Goal: Task Accomplishment & Management: Use online tool/utility

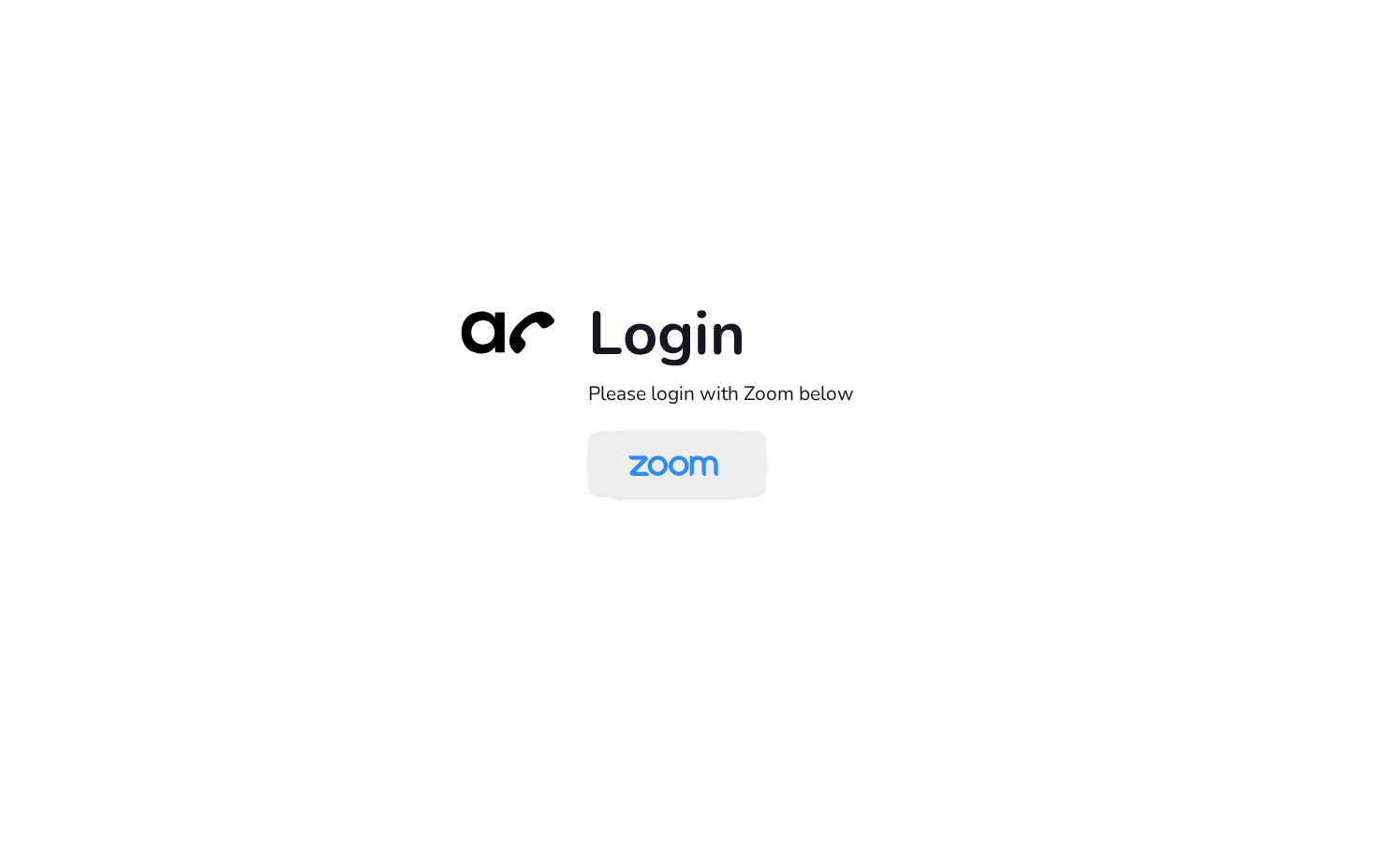
click at [685, 453] on img at bounding box center [673, 467] width 129 height 61
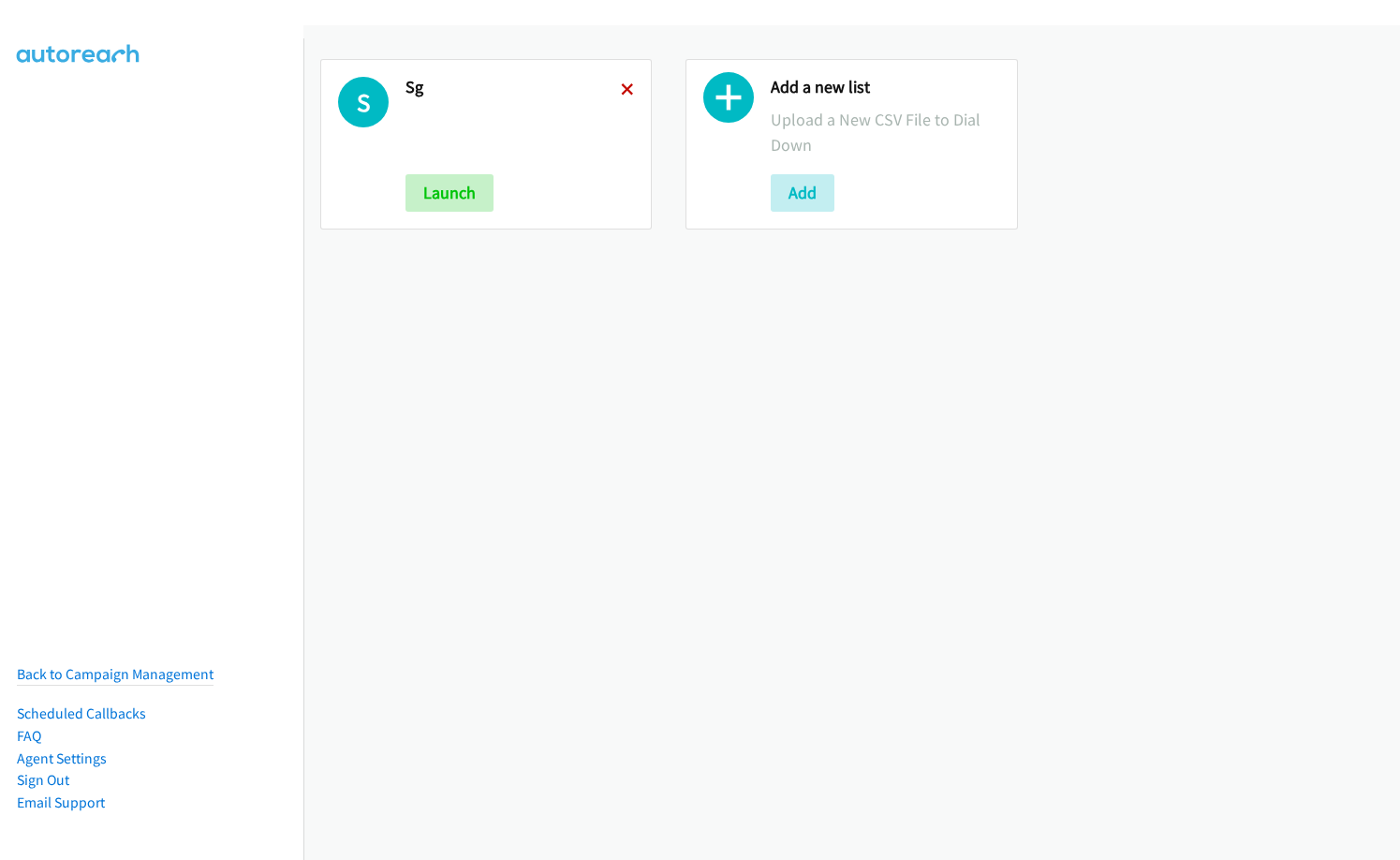
click at [623, 87] on icon at bounding box center [627, 91] width 13 height 13
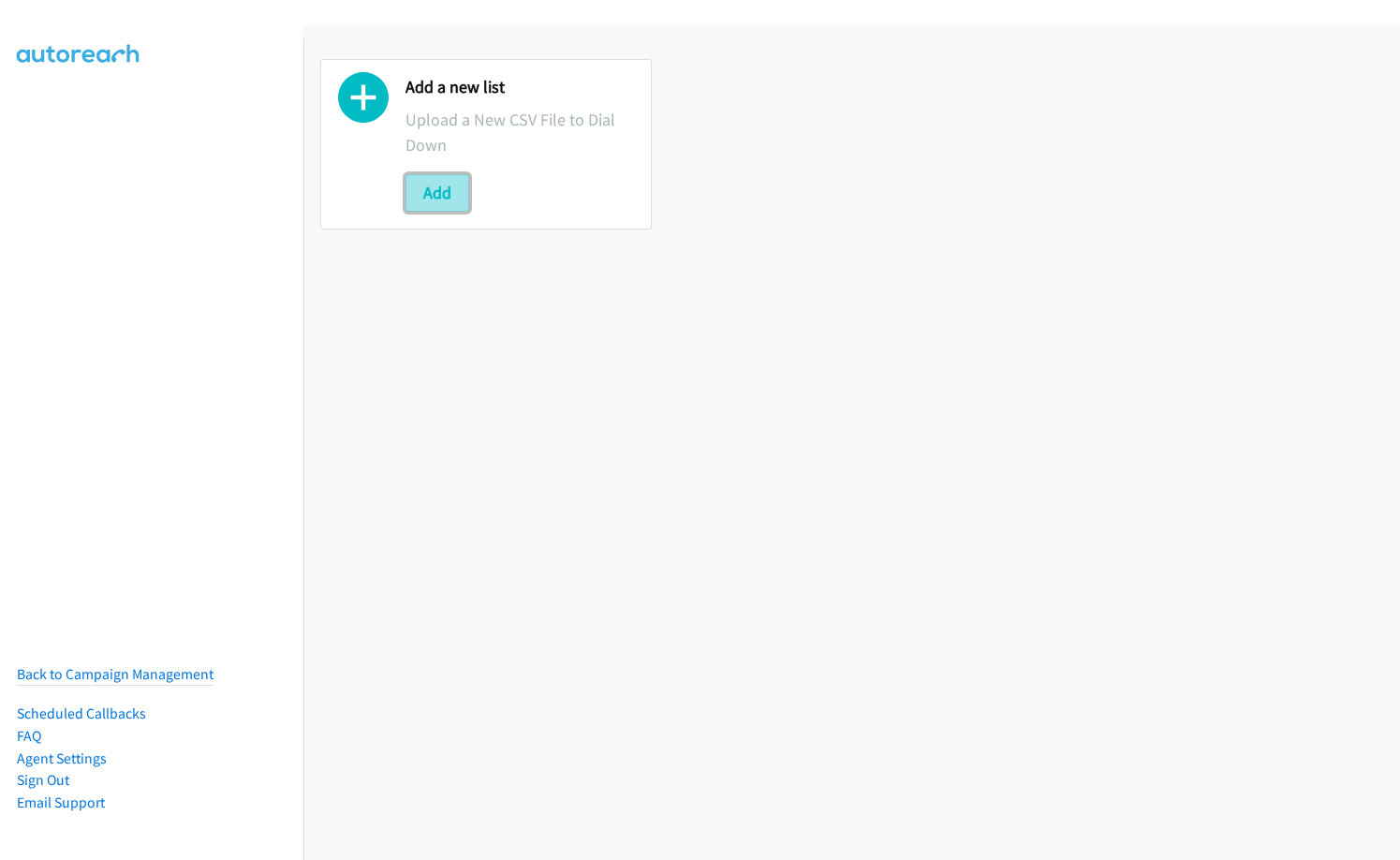
click at [408, 195] on button "Add" at bounding box center [437, 192] width 64 height 37
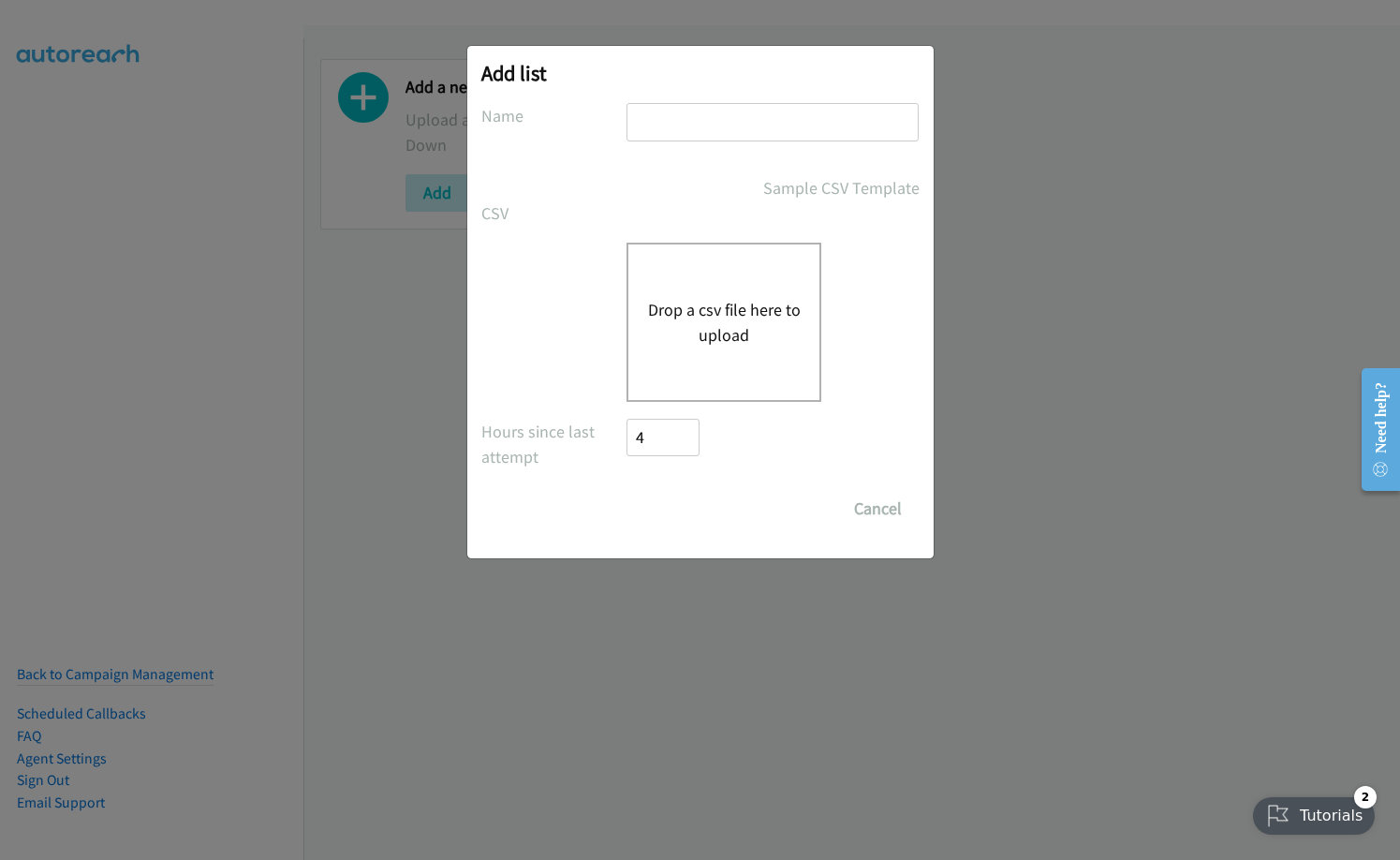
click at [684, 115] on input "text" at bounding box center [773, 122] width 293 height 38
type input "IN"
click at [666, 311] on button "Drop a csv file here to upload" at bounding box center [724, 322] width 154 height 51
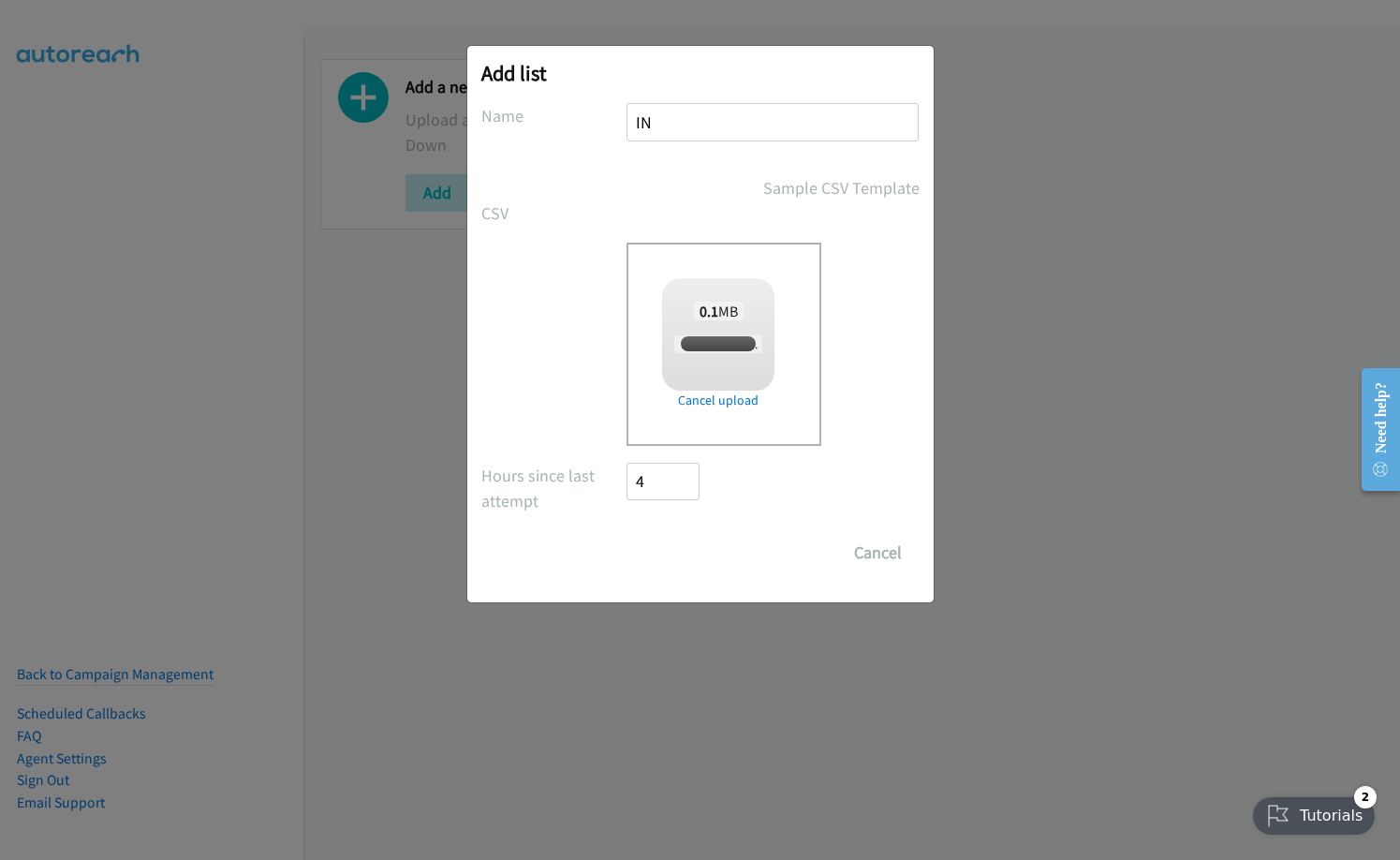
checkbox input "true"
click at [667, 551] on input "Save List" at bounding box center [676, 552] width 98 height 37
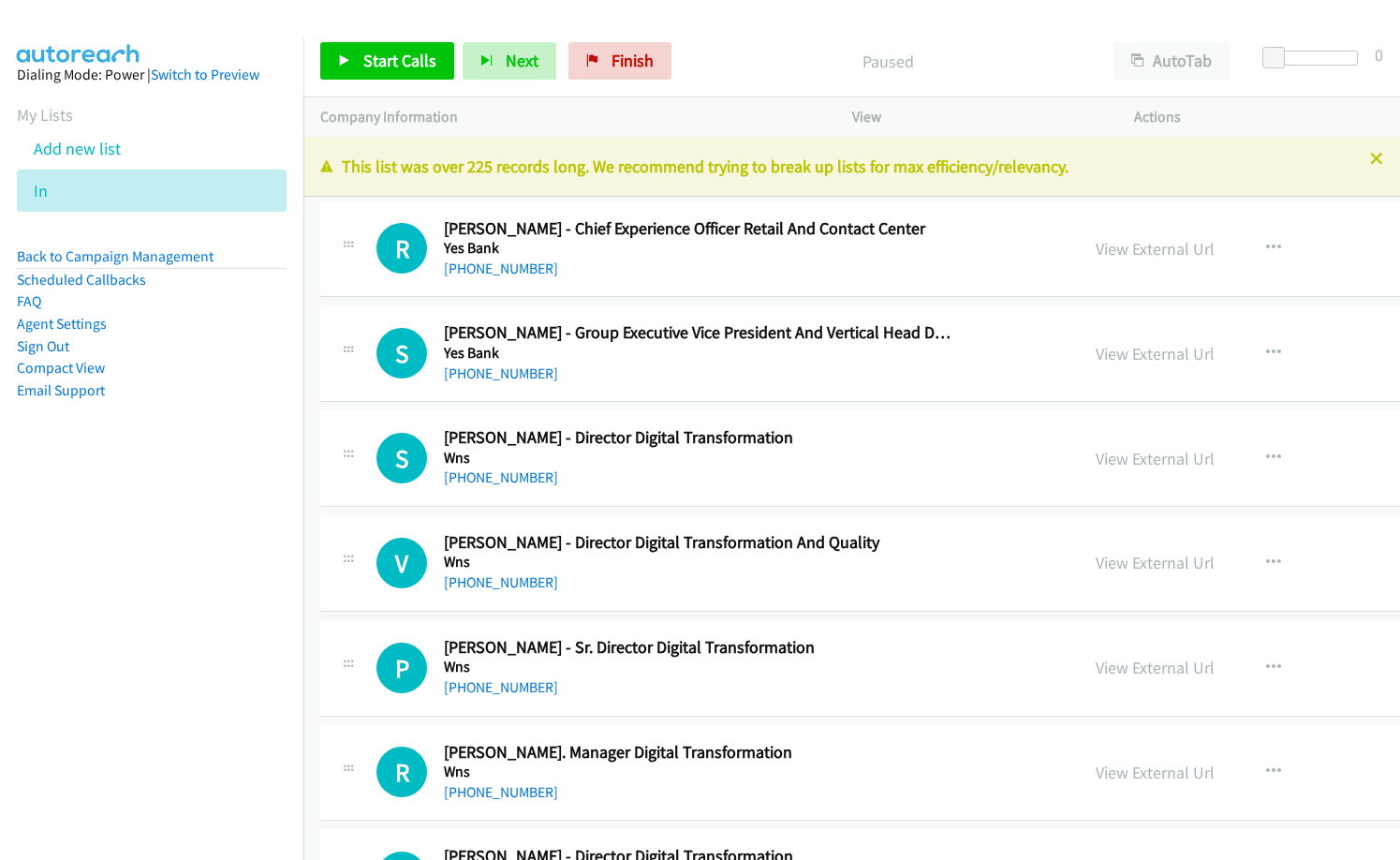
click at [692, 553] on h2 "[PERSON_NAME] - Director Digital Transformation And Quality" at bounding box center [697, 542] width 508 height 22
click at [79, 594] on nav "Dialing Mode: Power | Switch to Preview My Lists Add new list In Back to Campai…" at bounding box center [152, 468] width 304 height 860
drag, startPoint x: 985, startPoint y: 253, endPoint x: 1400, endPoint y: 97, distance: 443.4
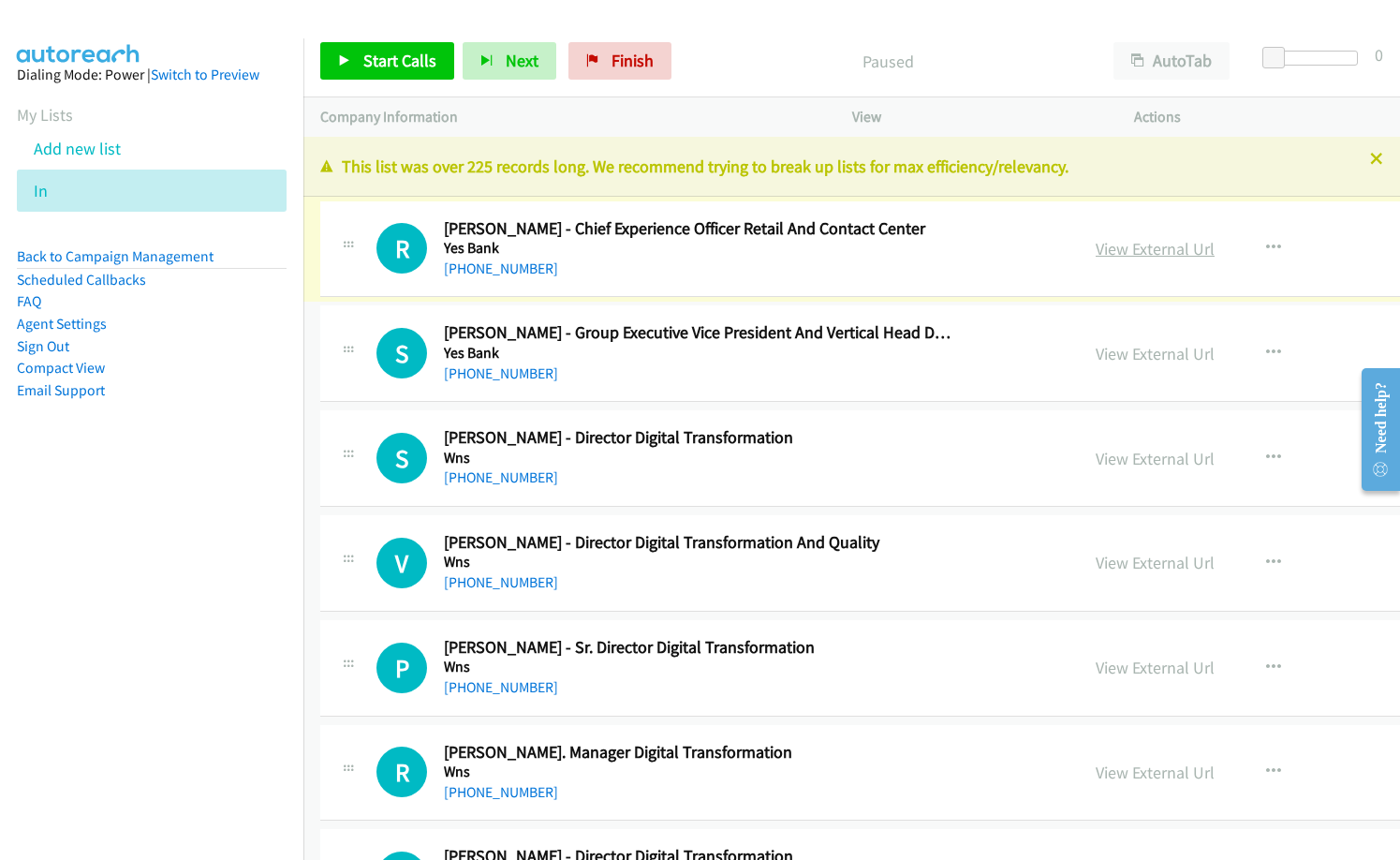
click at [1096, 250] on link "View External Url" at bounding box center [1155, 249] width 119 height 22
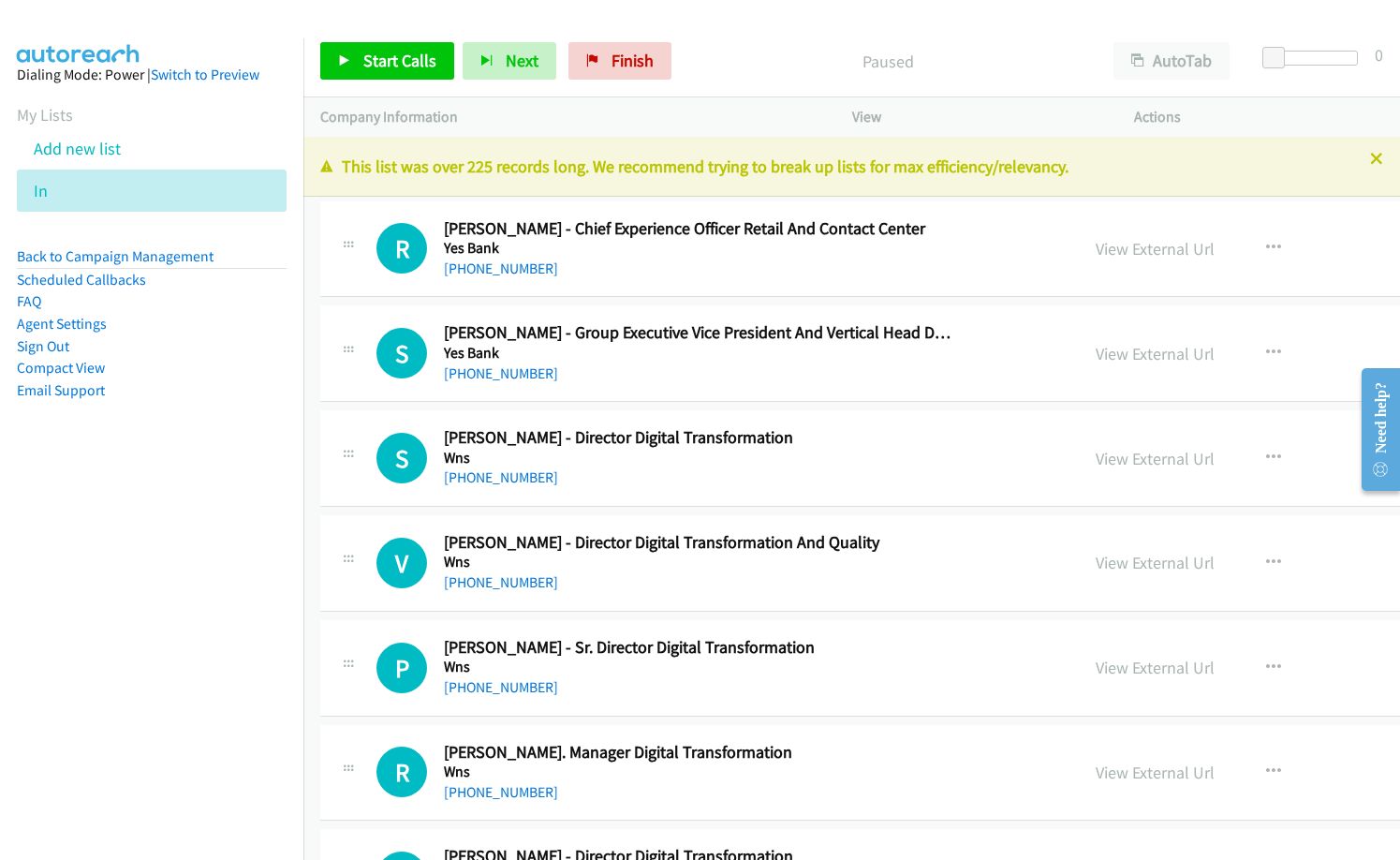
click at [620, 380] on div "[PHONE_NUMBER]" at bounding box center [697, 374] width 508 height 23
click at [1266, 455] on icon "button" at bounding box center [1274, 458] width 15 height 15
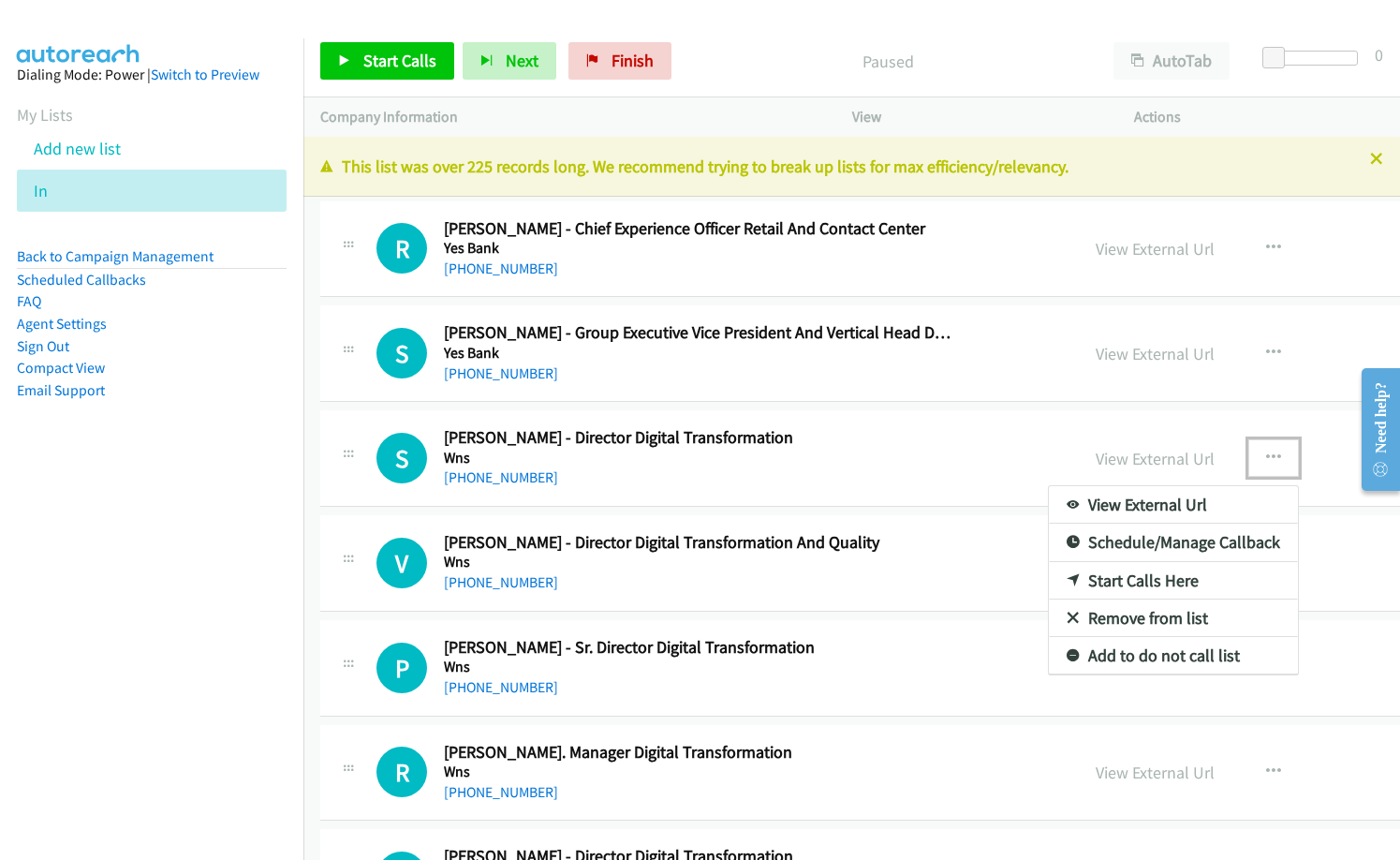
click at [1049, 587] on link "Start Calls Here" at bounding box center [1173, 581] width 250 height 37
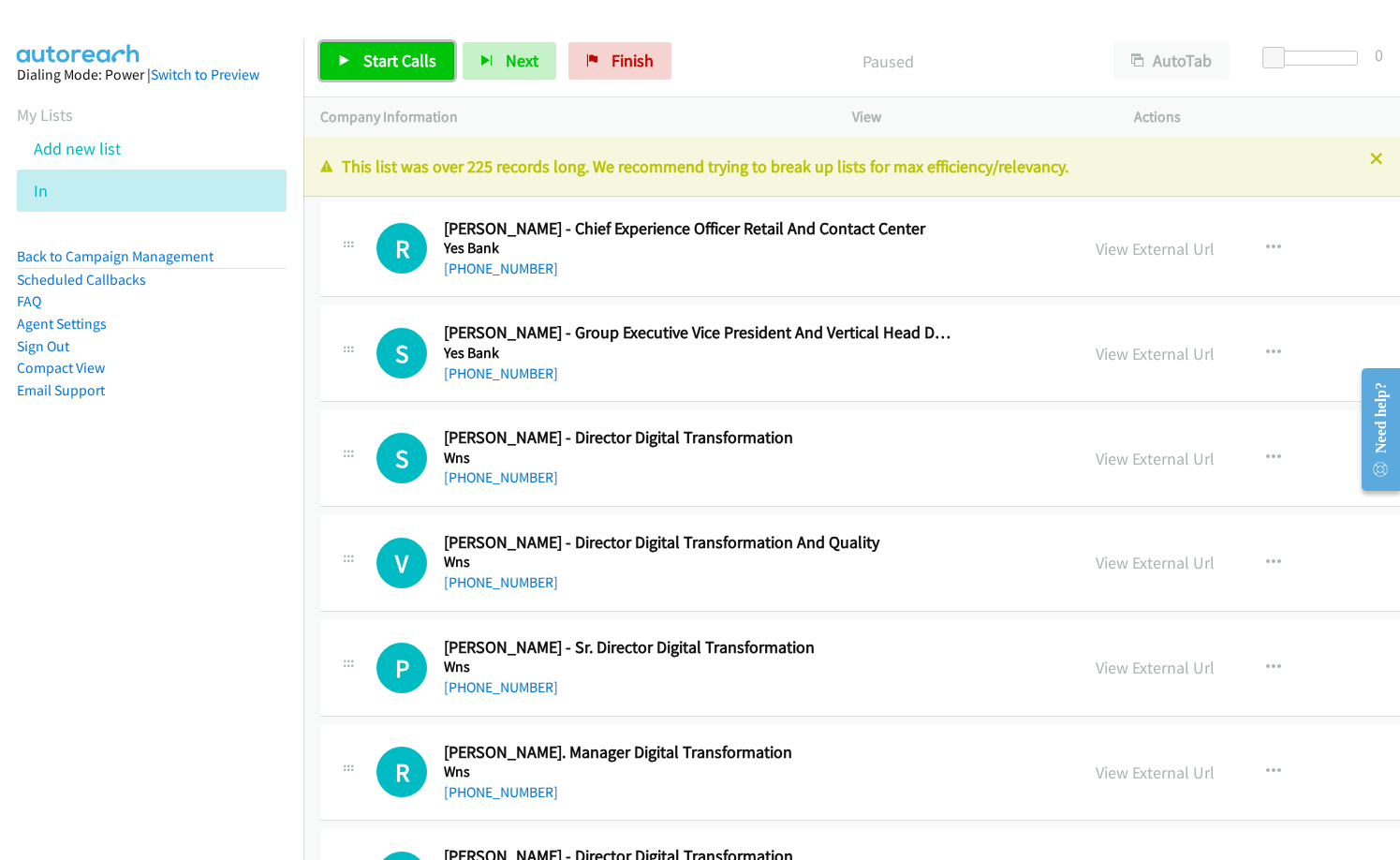
click at [367, 70] on span "Start Calls" at bounding box center [400, 60] width 73 height 22
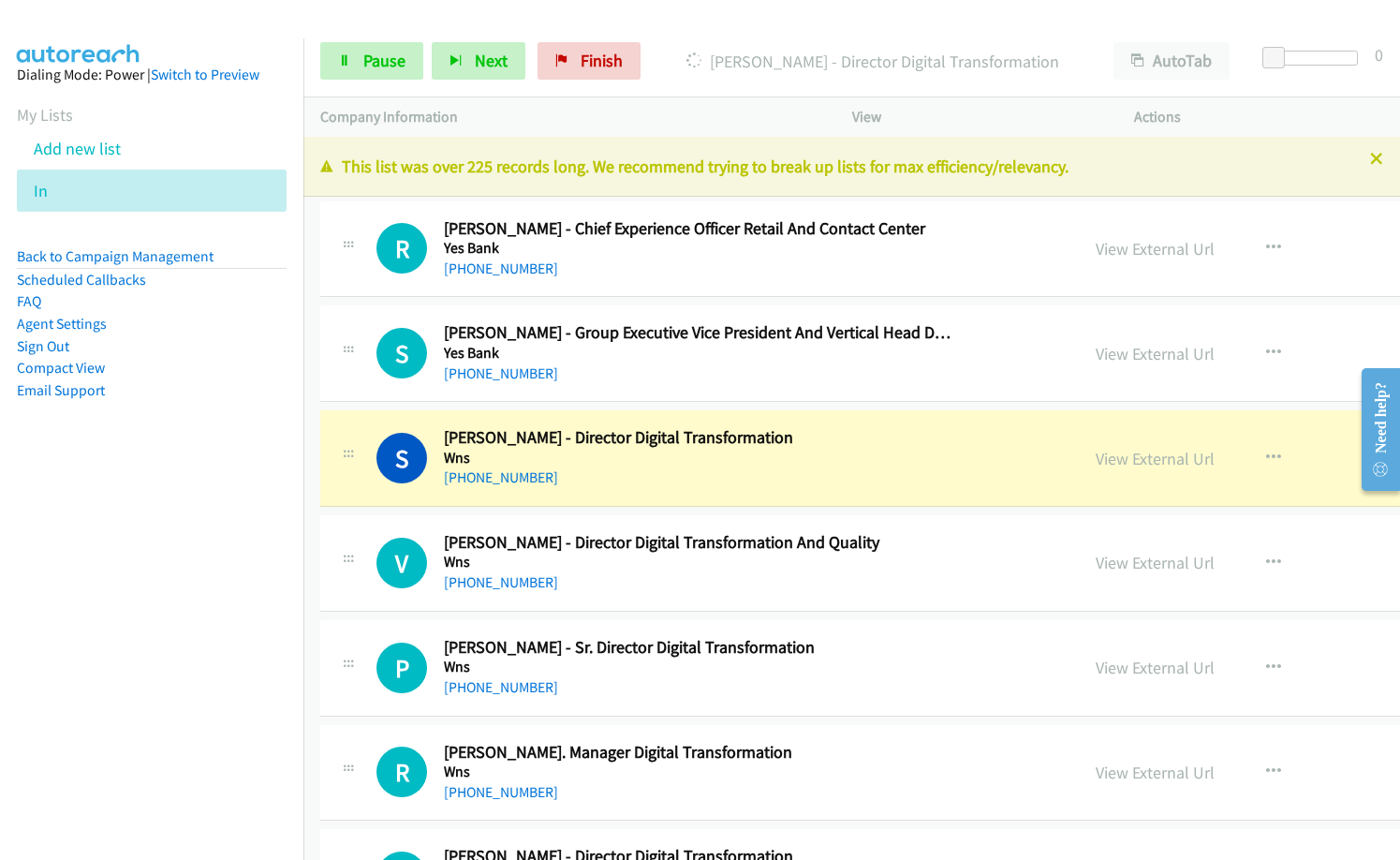
drag, startPoint x: 205, startPoint y: 529, endPoint x: 241, endPoint y: 448, distance: 88.6
click at [205, 529] on nav "Dialing Mode: Power | Switch to Preview My Lists Add new list In Back to Campai…" at bounding box center [152, 468] width 304 height 860
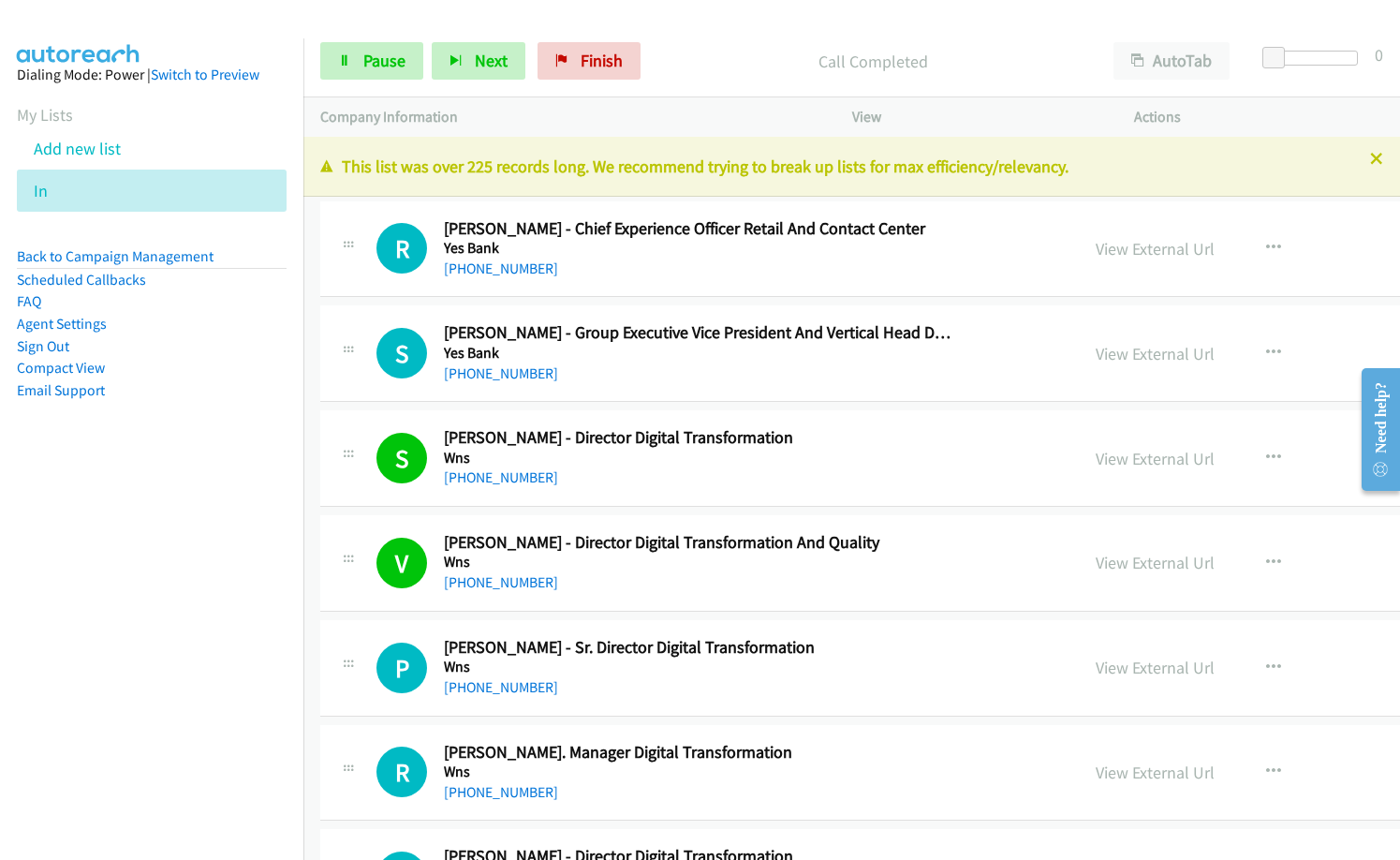
drag, startPoint x: 67, startPoint y: 592, endPoint x: 92, endPoint y: 589, distance: 25.2
click at [67, 592] on nav "Dialing Mode: Power | Switch to Preview My Lists Add new list In Back to Campai…" at bounding box center [152, 468] width 304 height 860
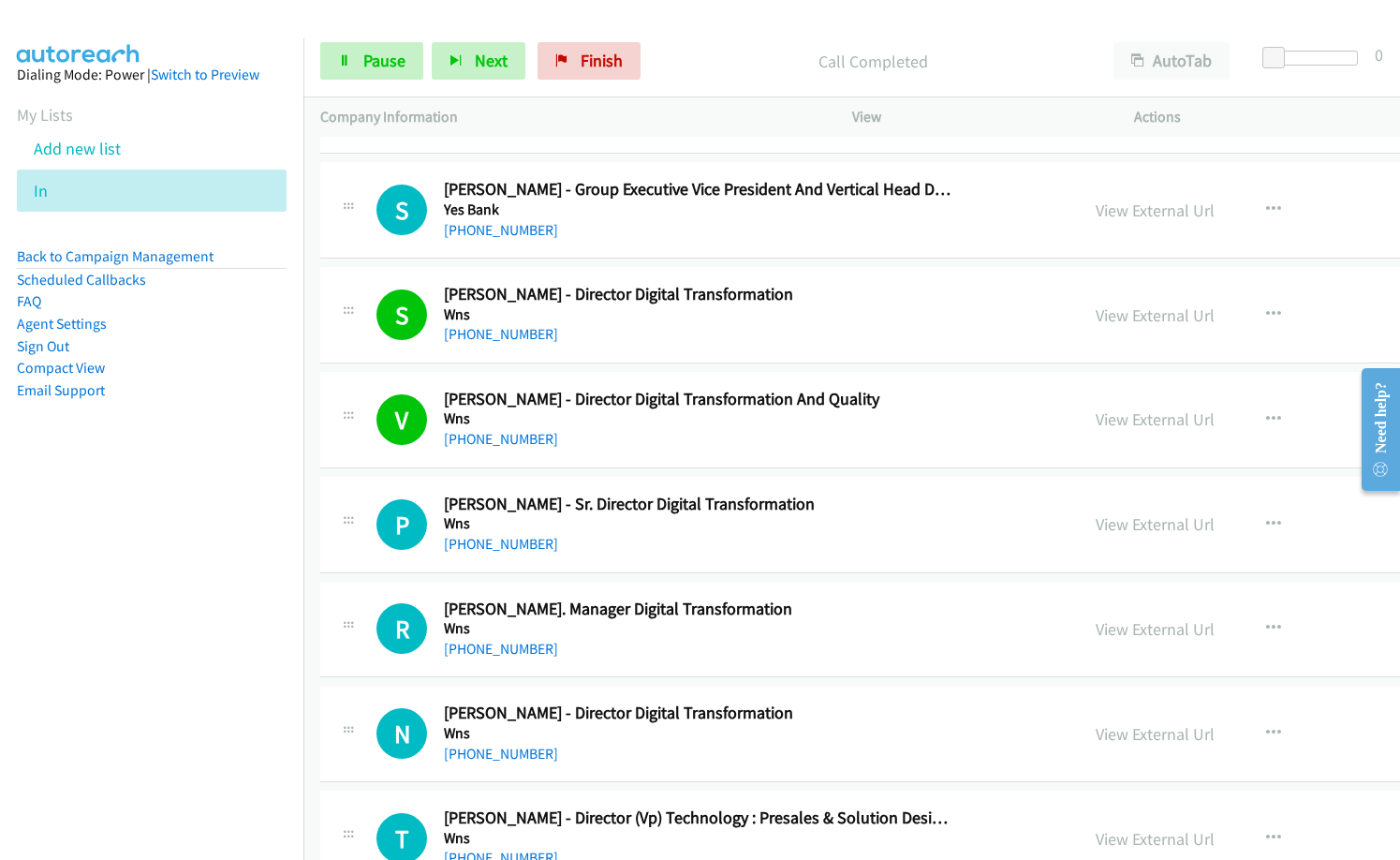
scroll to position [281, 0]
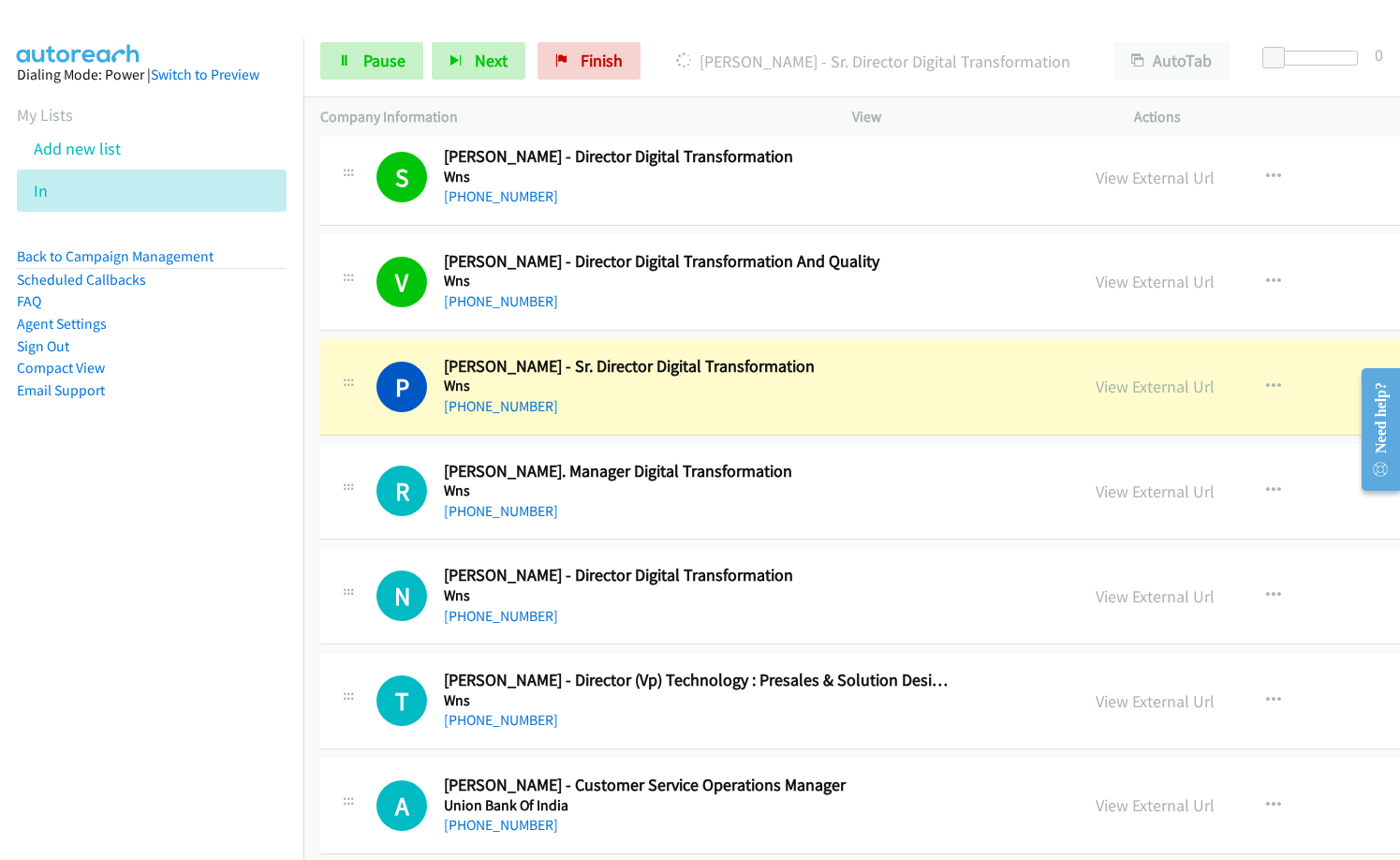
click at [98, 566] on nav "Dialing Mode: Power | Switch to Preview My Lists Add new list In Back to Campai…" at bounding box center [152, 468] width 304 height 860
click at [704, 58] on p "[PERSON_NAME] - Sr. Director Digital Transformation" at bounding box center [872, 61] width 414 height 25
click at [640, 395] on div "[PHONE_NUMBER]" at bounding box center [697, 407] width 508 height 23
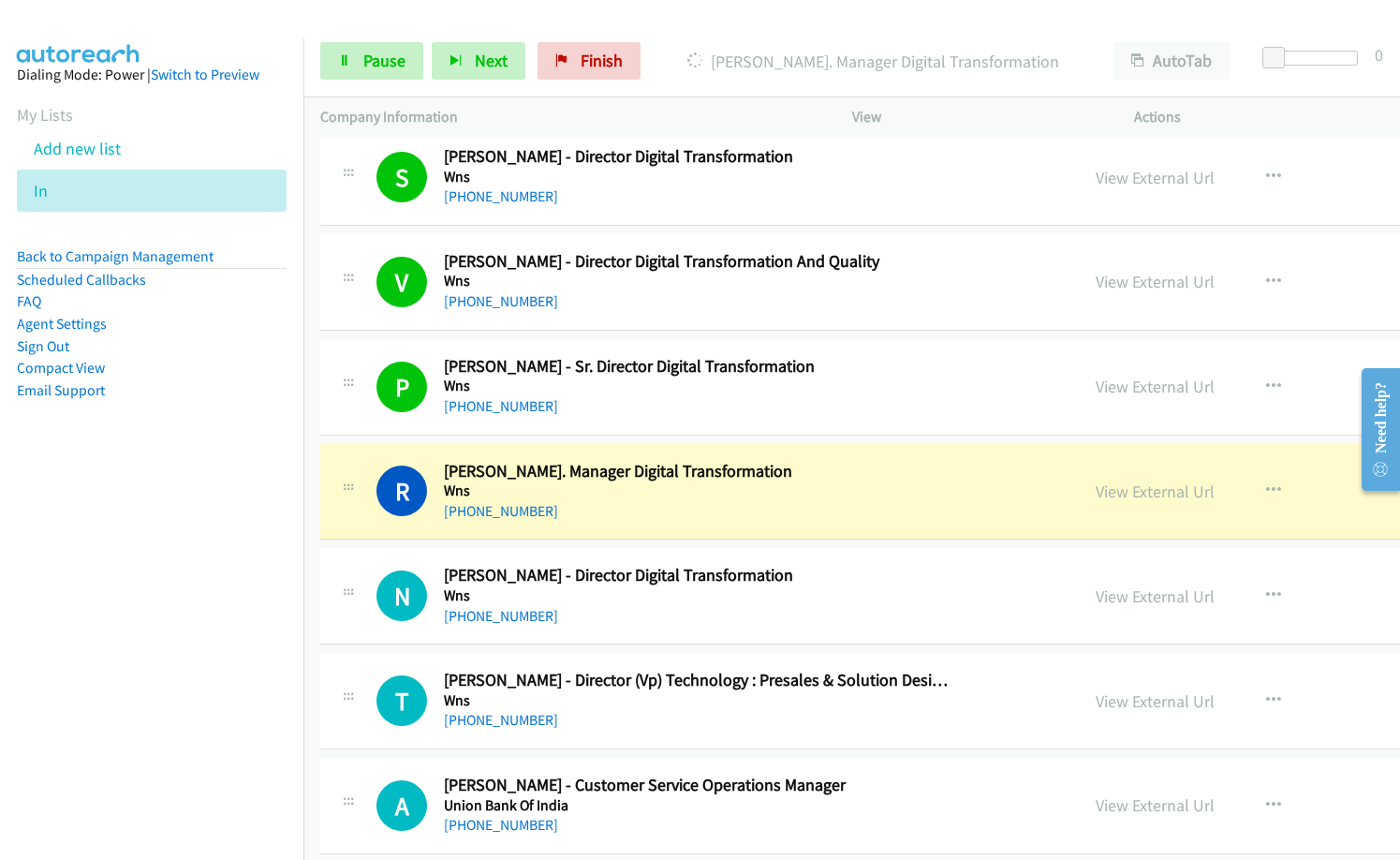
click at [186, 577] on nav "Dialing Mode: Power | Switch to Preview My Lists Add new list In Back to Campai…" at bounding box center [152, 468] width 304 height 860
click at [398, 67] on span "Pause" at bounding box center [384, 60] width 42 height 22
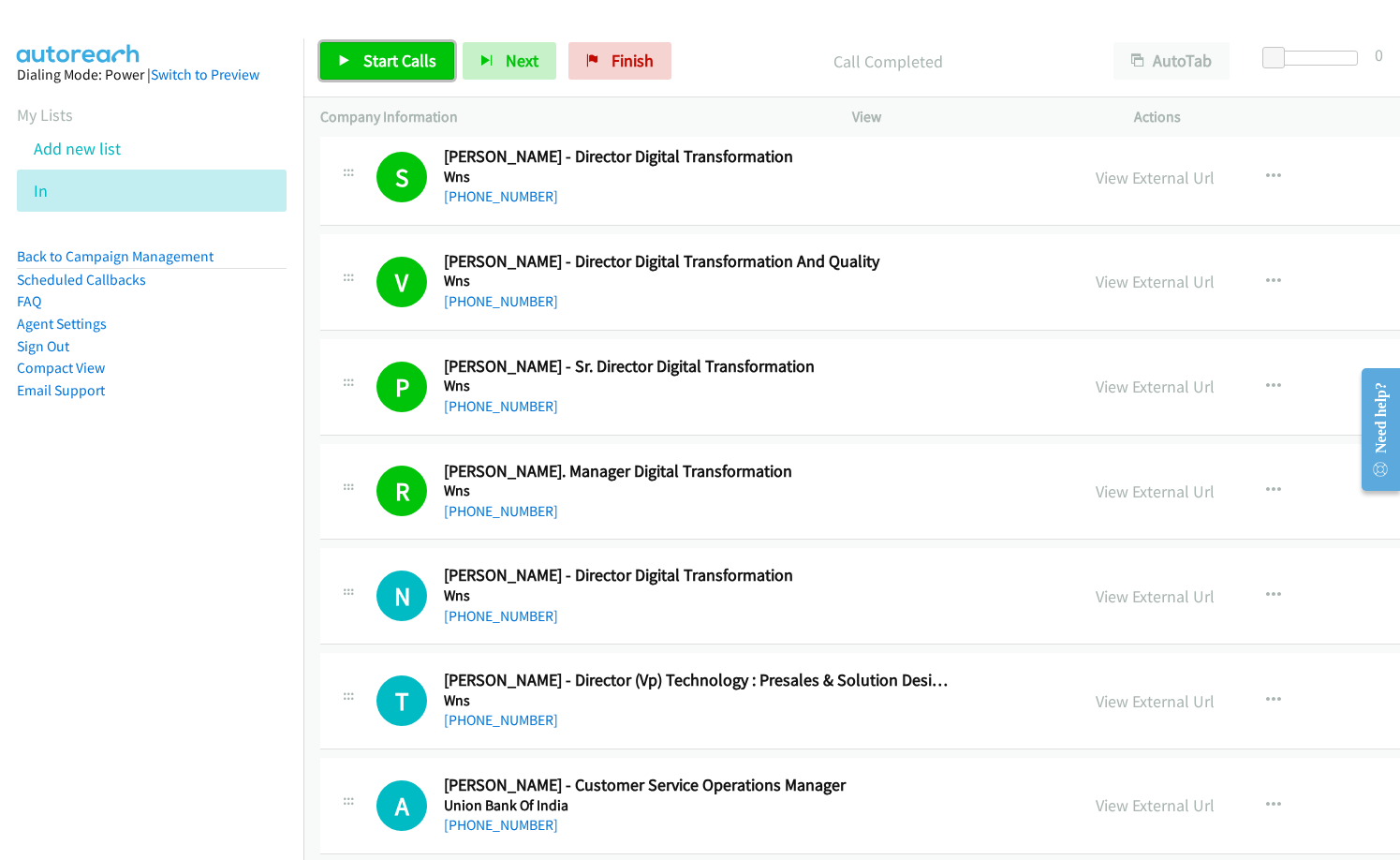
click at [349, 65] on icon at bounding box center [345, 62] width 13 height 13
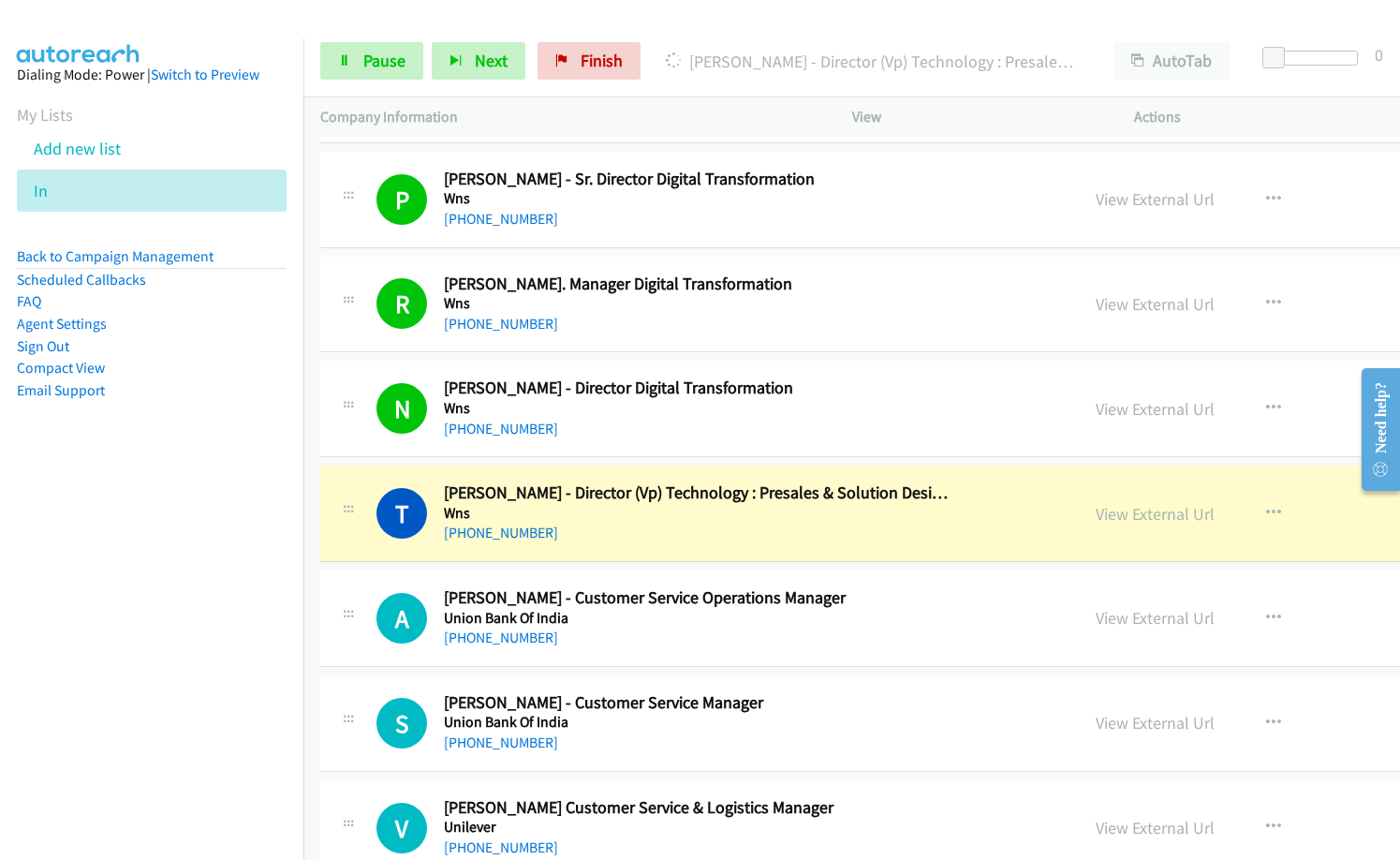
scroll to position [656, 0]
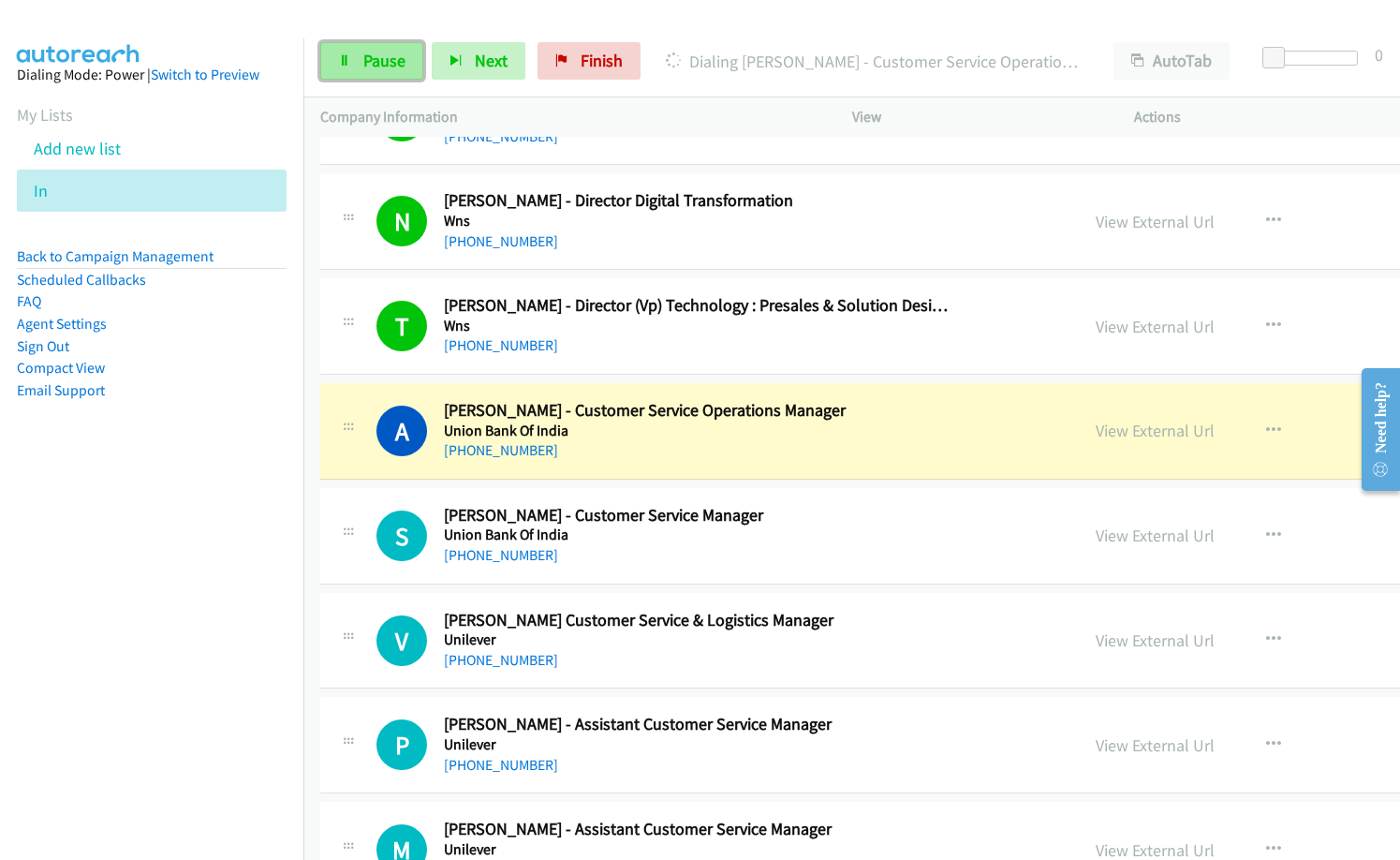
click at [362, 71] on link "Pause" at bounding box center [372, 60] width 103 height 37
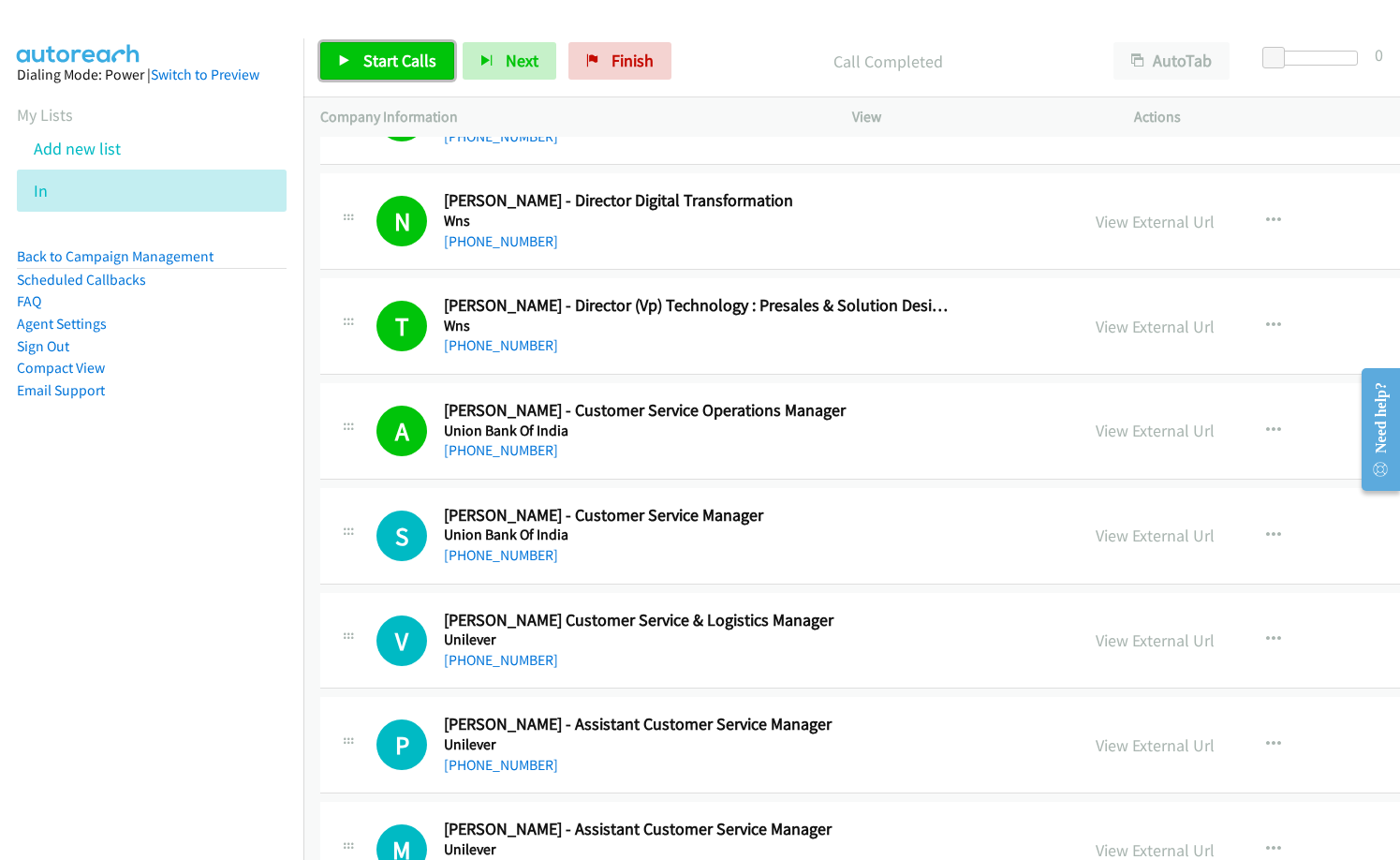
click at [376, 56] on span "Start Calls" at bounding box center [400, 60] width 73 height 22
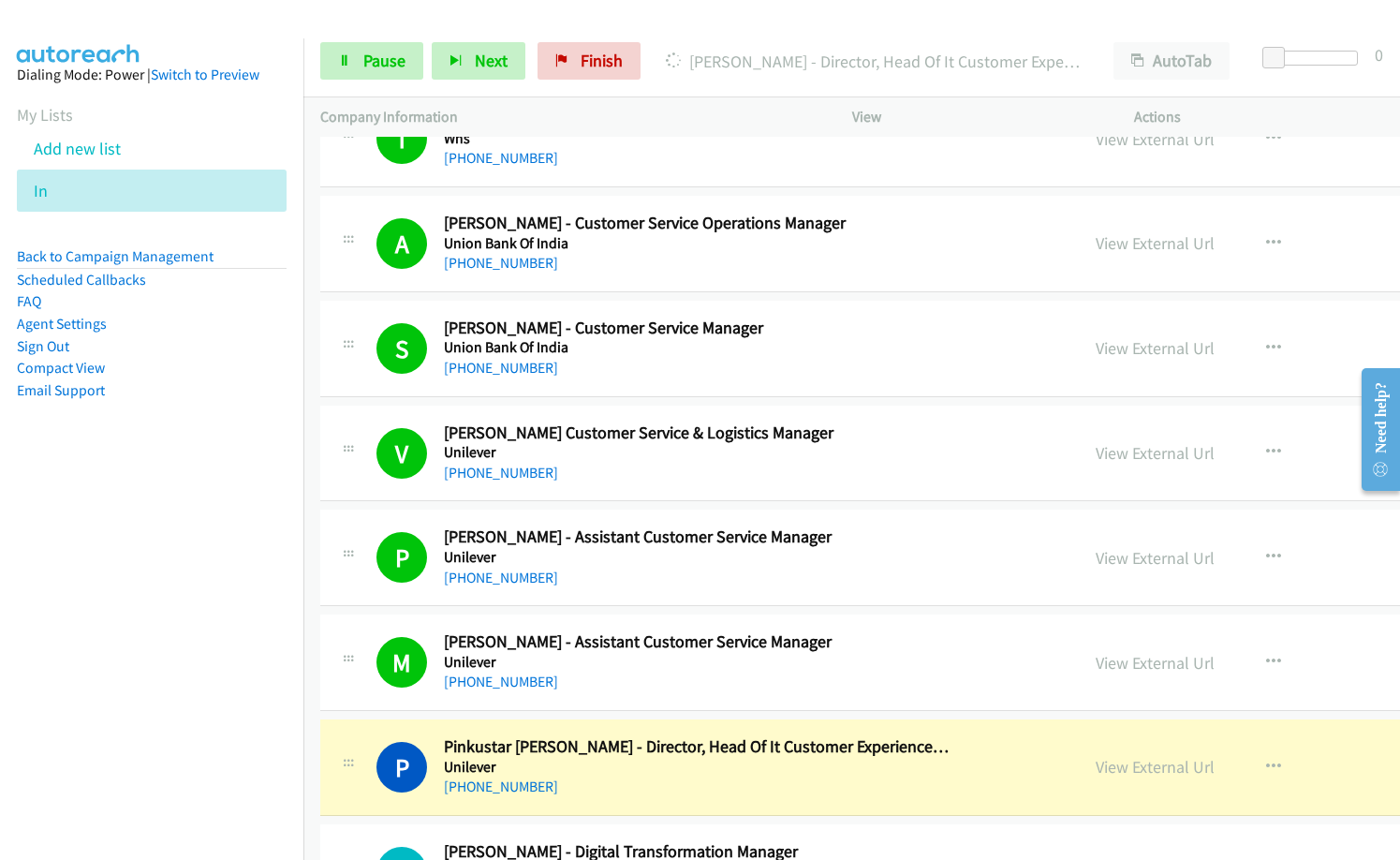
scroll to position [937, 0]
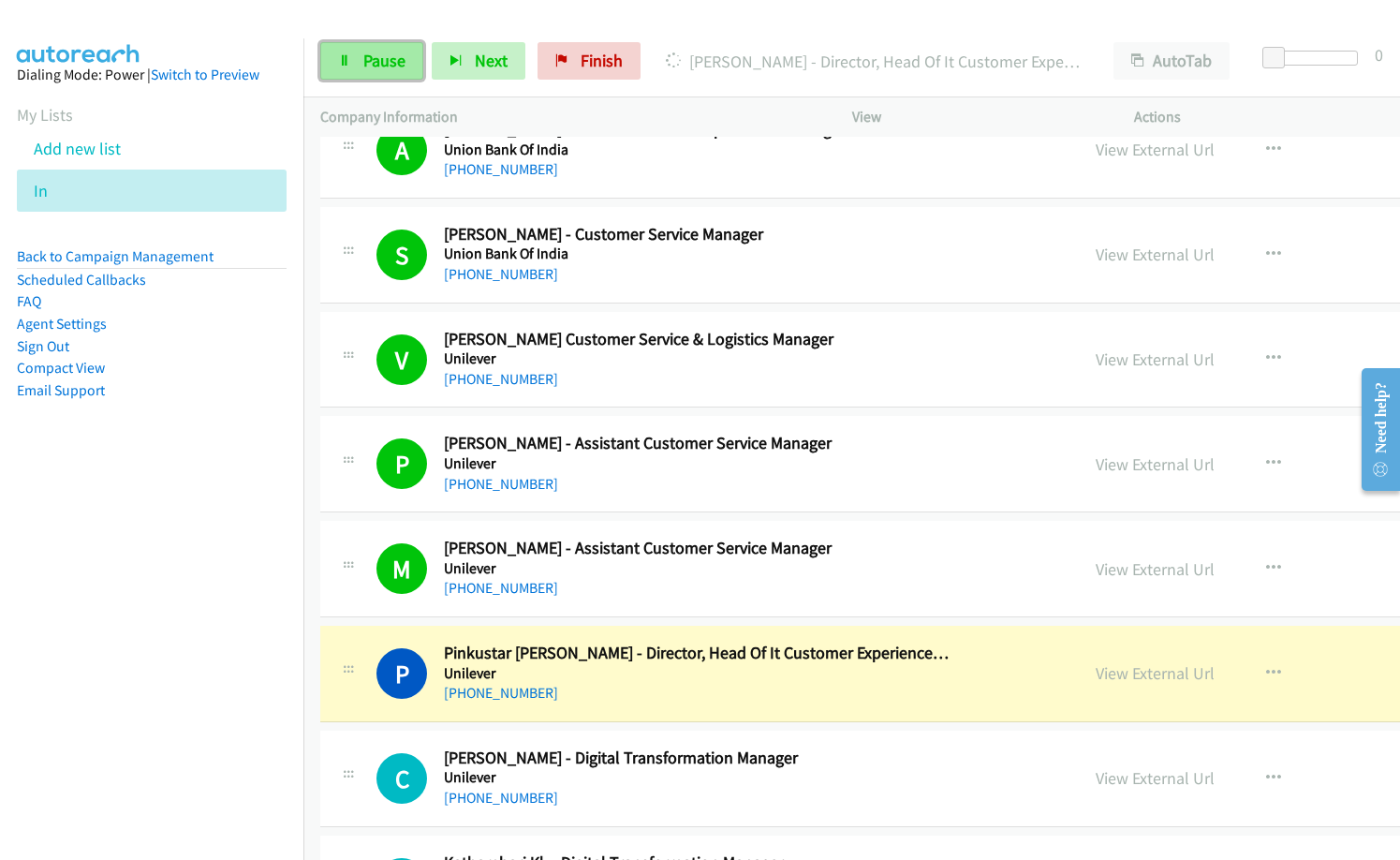
click at [383, 63] on span "Pause" at bounding box center [384, 60] width 42 height 22
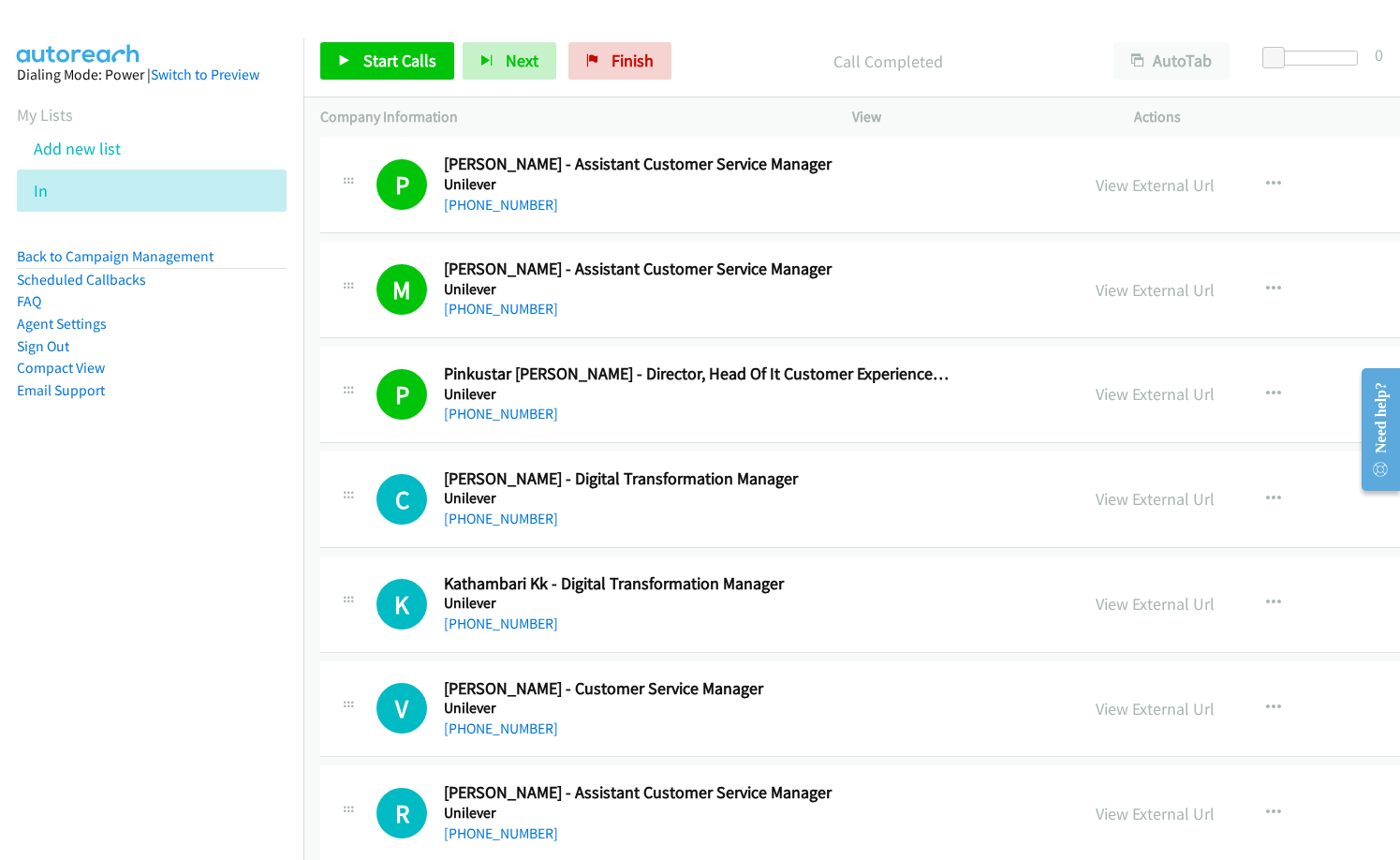
scroll to position [1218, 0]
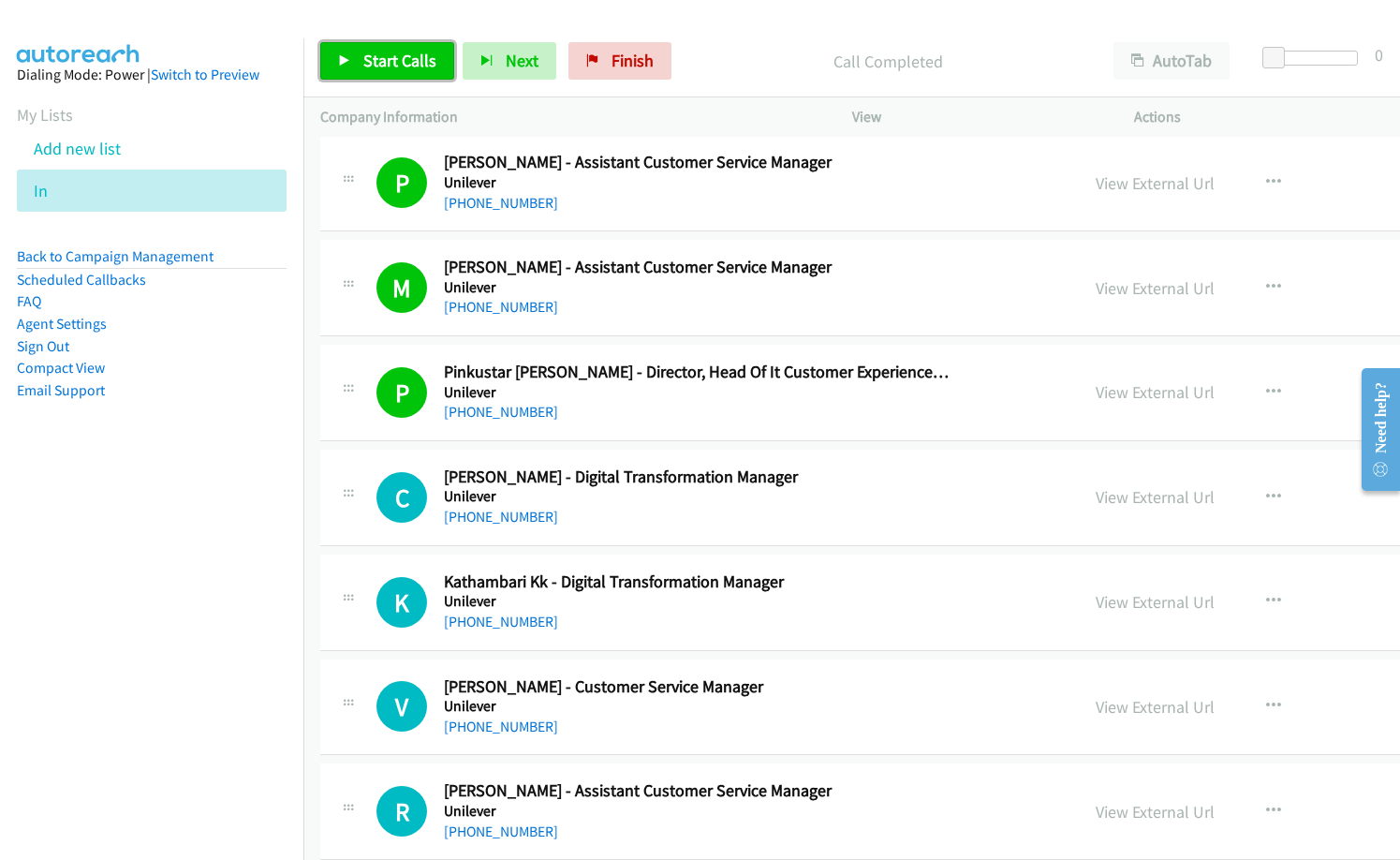
click at [424, 60] on span "Start Calls" at bounding box center [400, 60] width 73 height 22
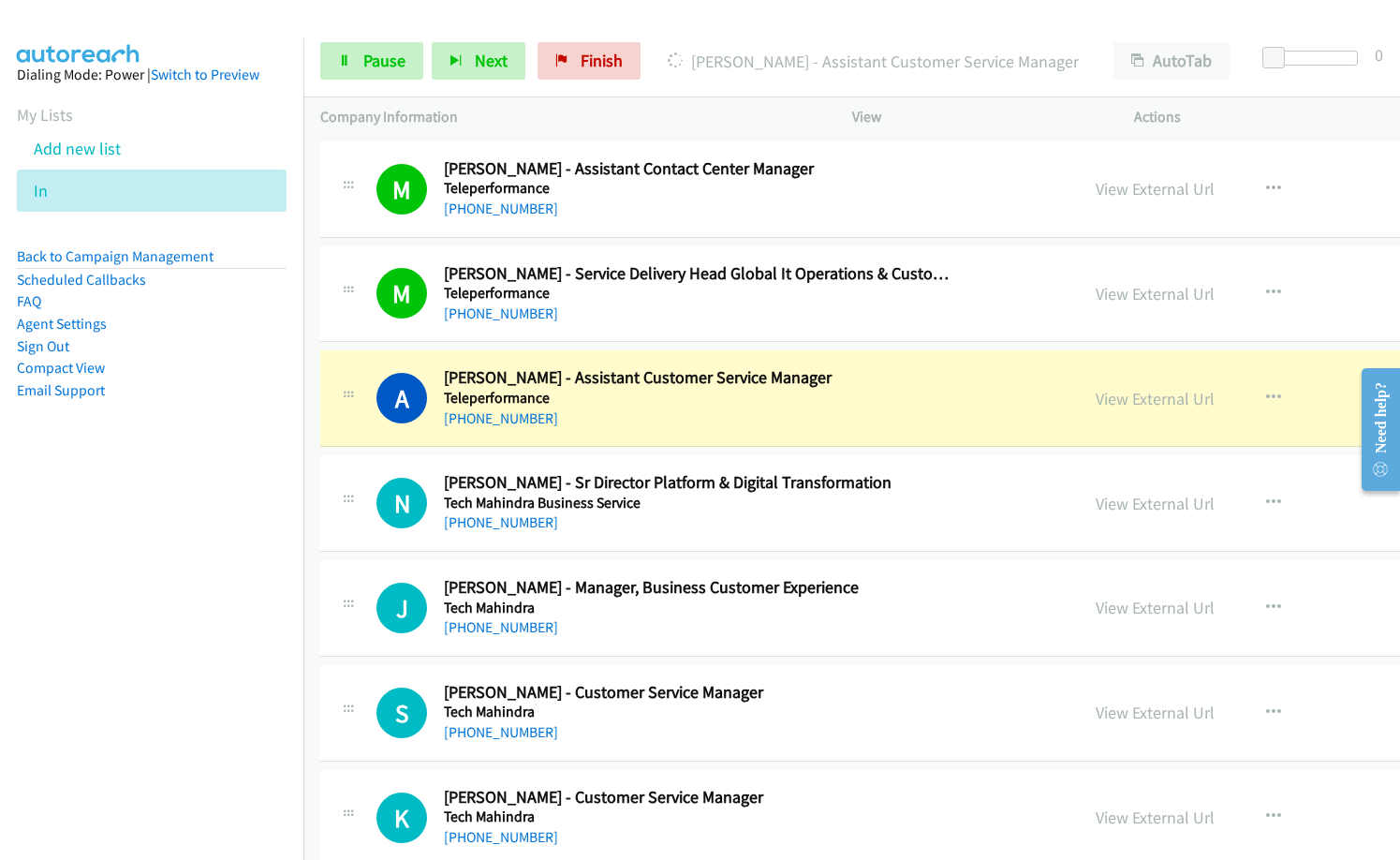
scroll to position [2062, 0]
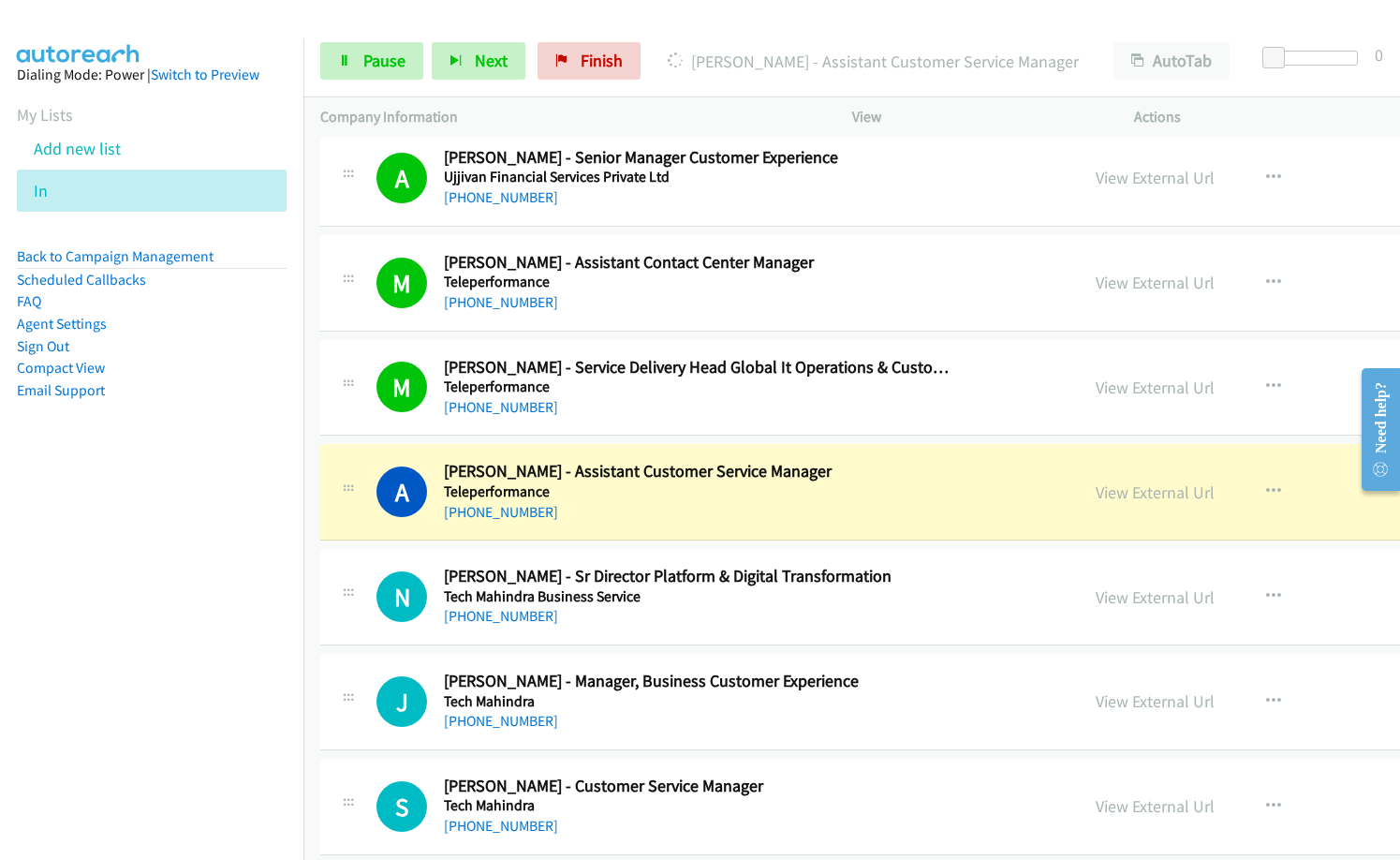
click at [216, 661] on nav "Dialing Mode: Power | Switch to Preview My Lists Add new list In Back to Campai…" at bounding box center [152, 468] width 304 height 860
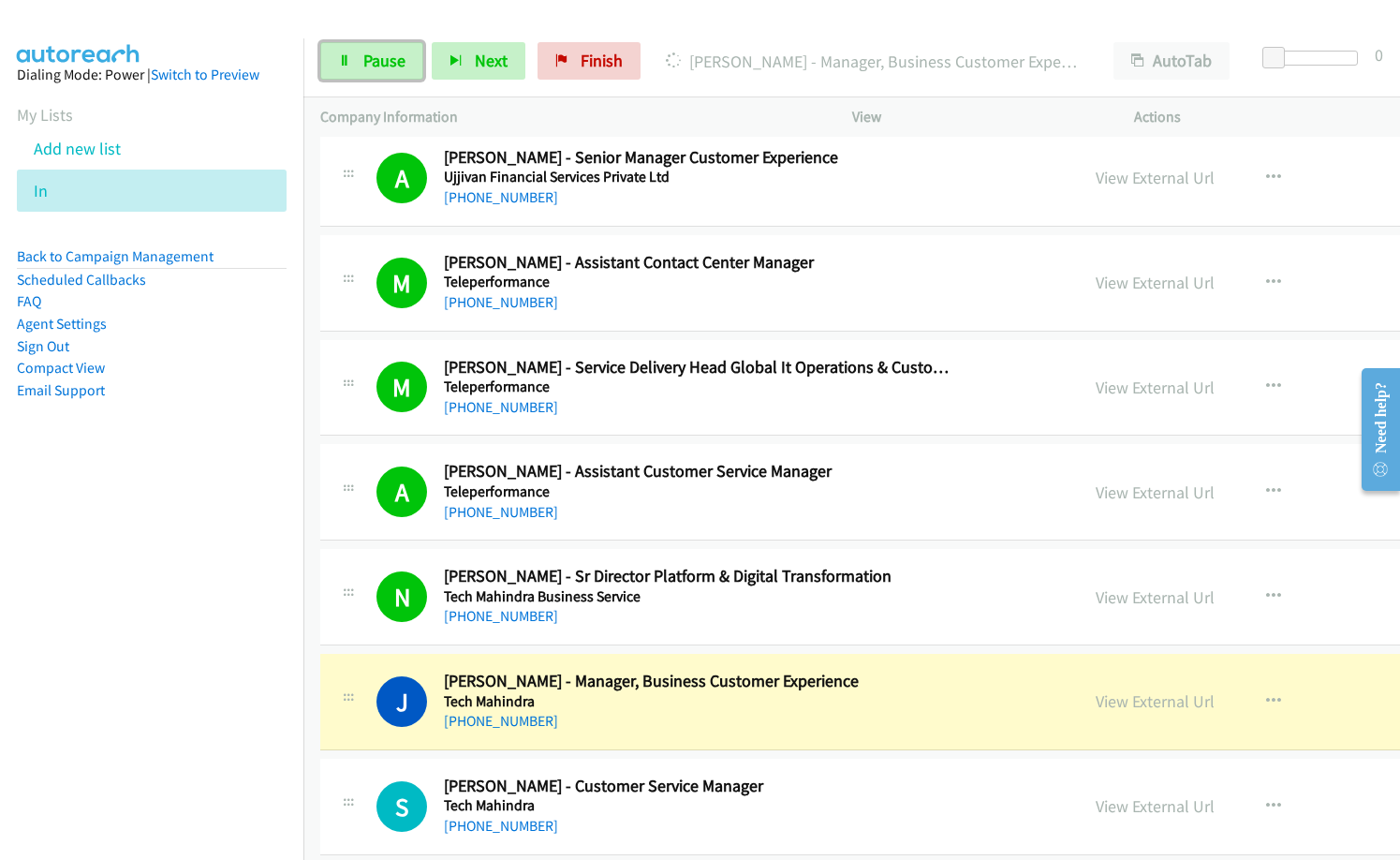
click at [390, 57] on span "Pause" at bounding box center [384, 60] width 42 height 22
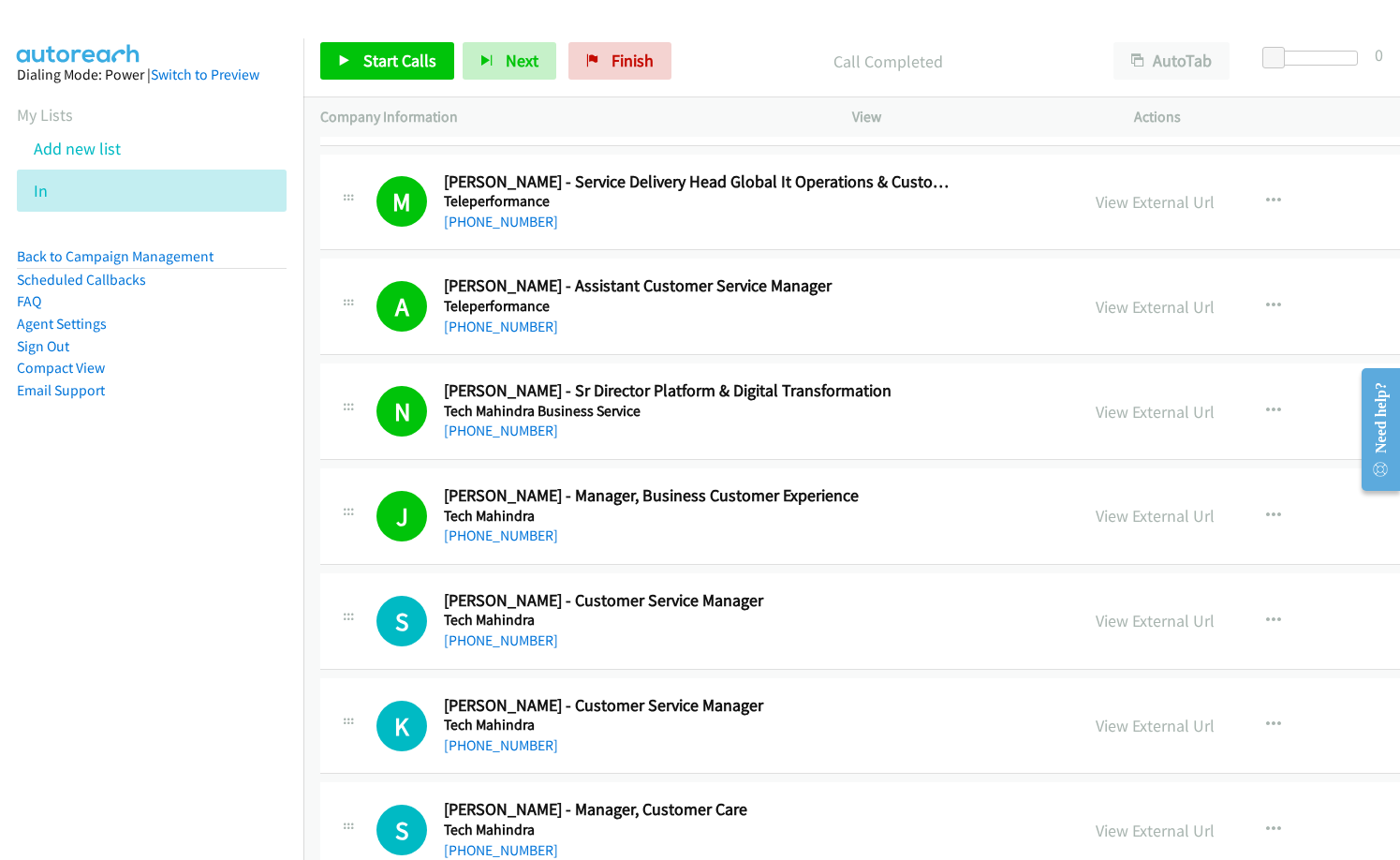
scroll to position [2249, 0]
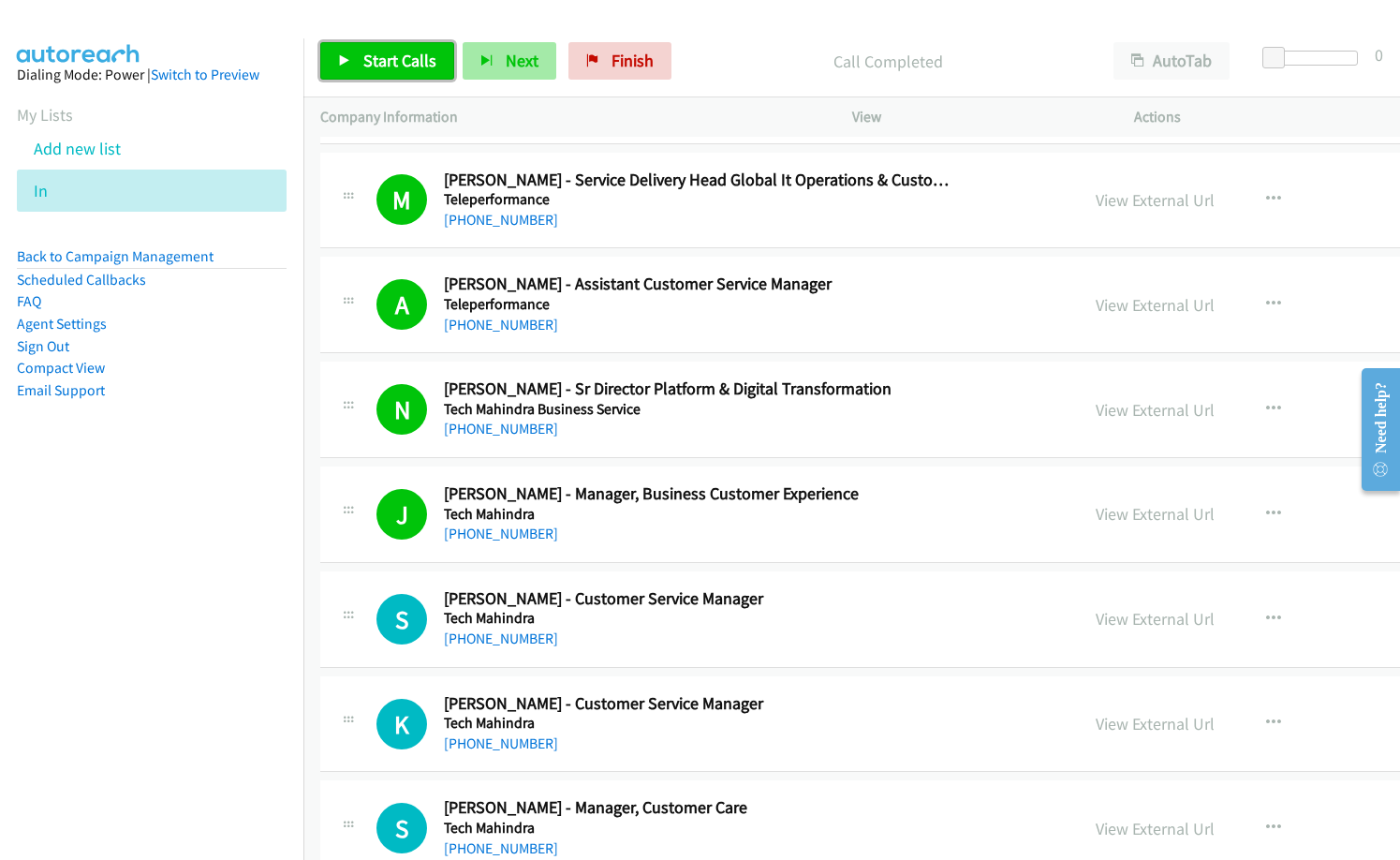
drag, startPoint x: 401, startPoint y: 58, endPoint x: 467, endPoint y: 74, distance: 67.9
click at [401, 58] on span "Start Calls" at bounding box center [400, 60] width 73 height 22
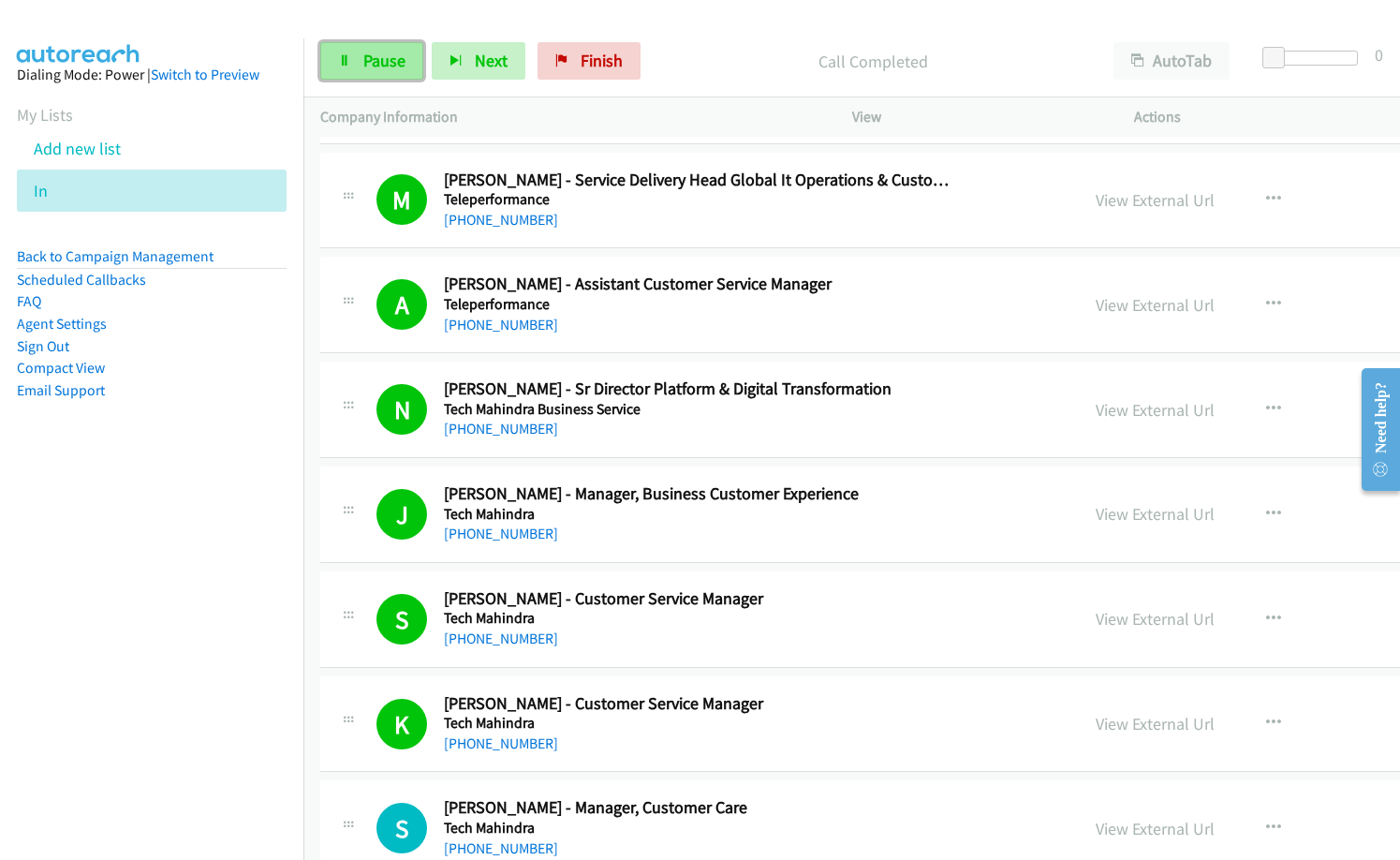
click at [367, 55] on span "Pause" at bounding box center [384, 60] width 42 height 22
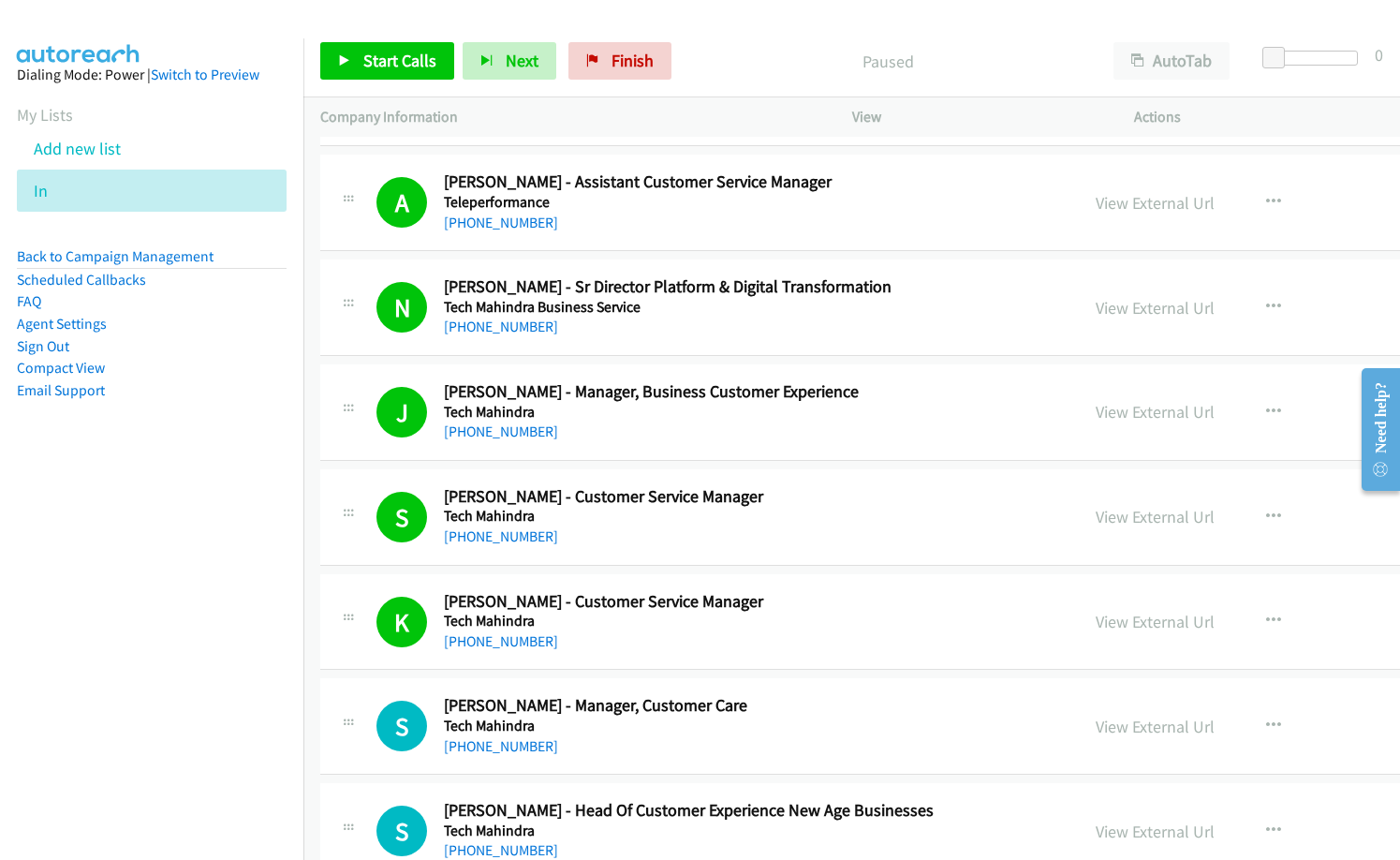
scroll to position [2437, 0]
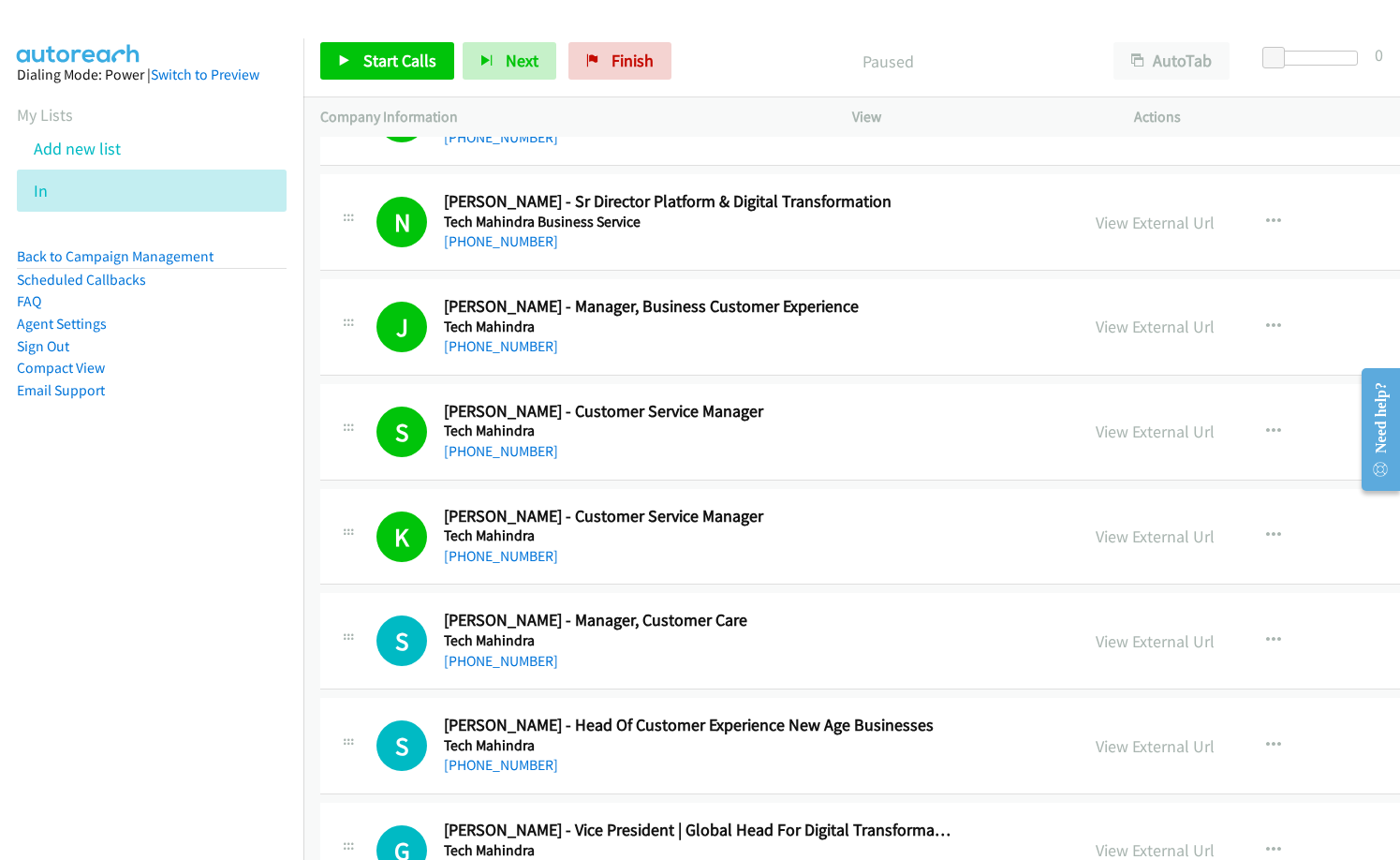
click at [151, 597] on nav "Dialing Mode: Power | Switch to Preview My Lists Add new list In Back to Campai…" at bounding box center [152, 468] width 304 height 860
click at [417, 68] on span "Start Calls" at bounding box center [400, 60] width 73 height 22
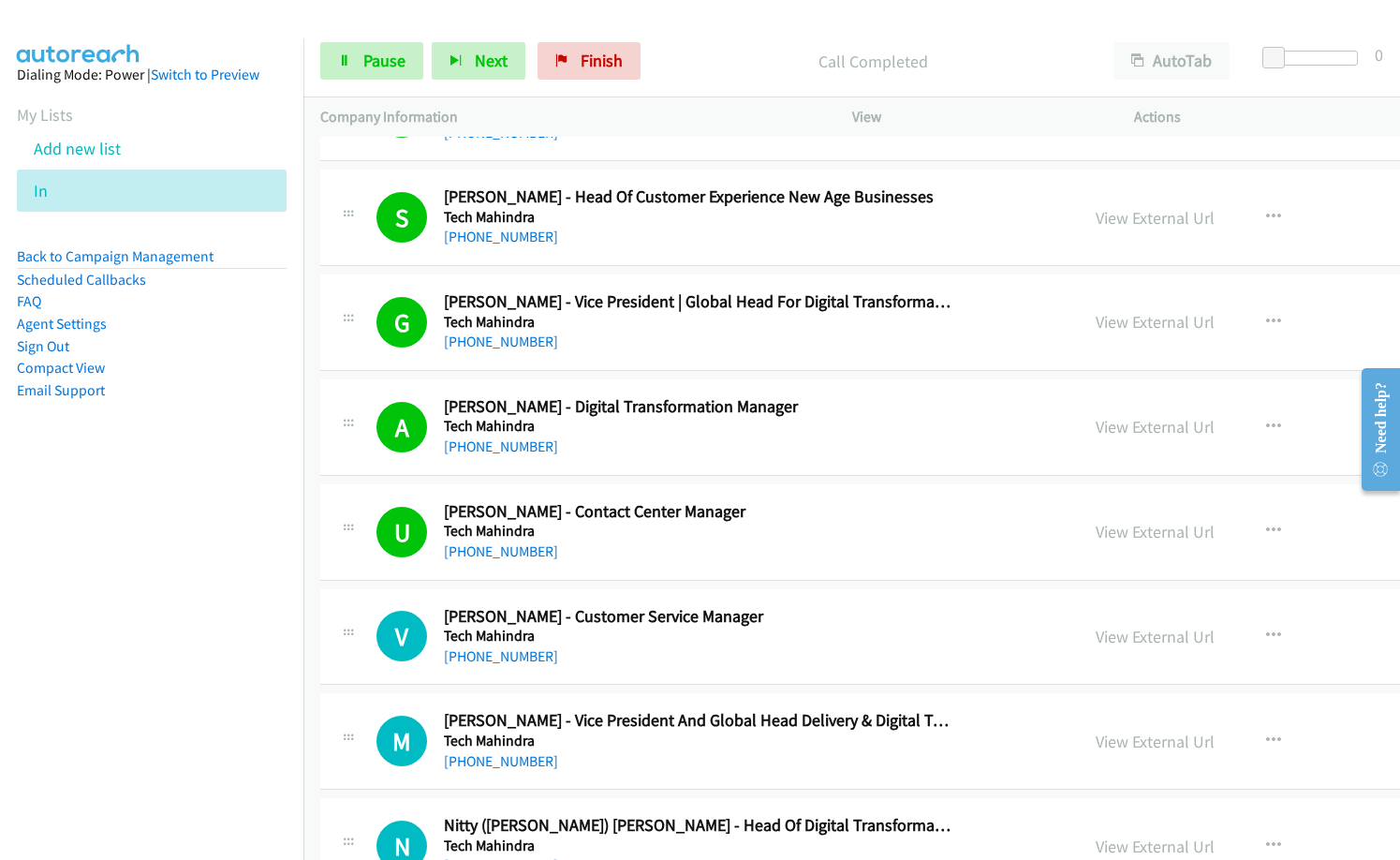
scroll to position [2999, 0]
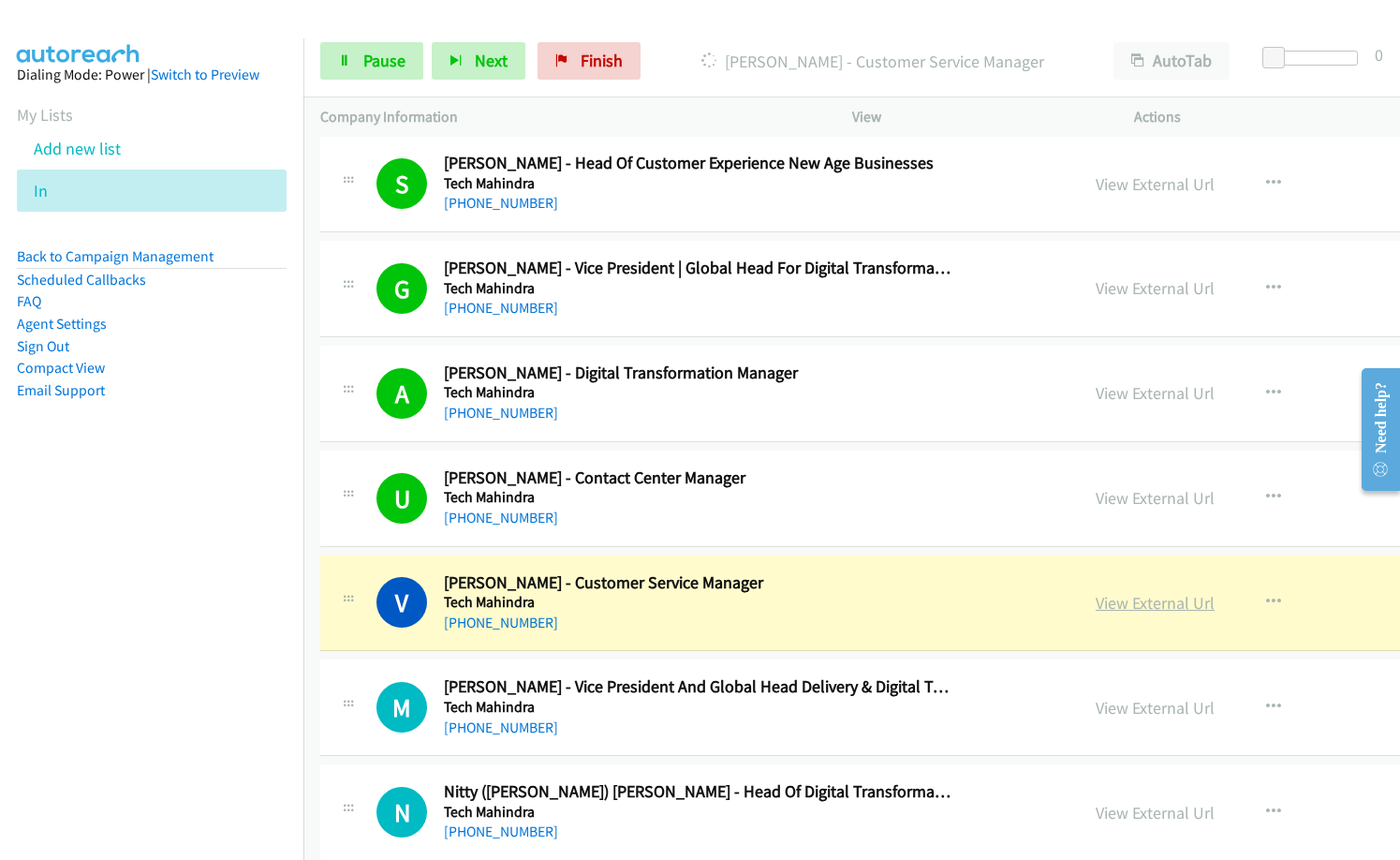
click at [1096, 606] on link "View External Url" at bounding box center [1155, 603] width 119 height 22
click at [383, 67] on span "Pause" at bounding box center [384, 60] width 42 height 22
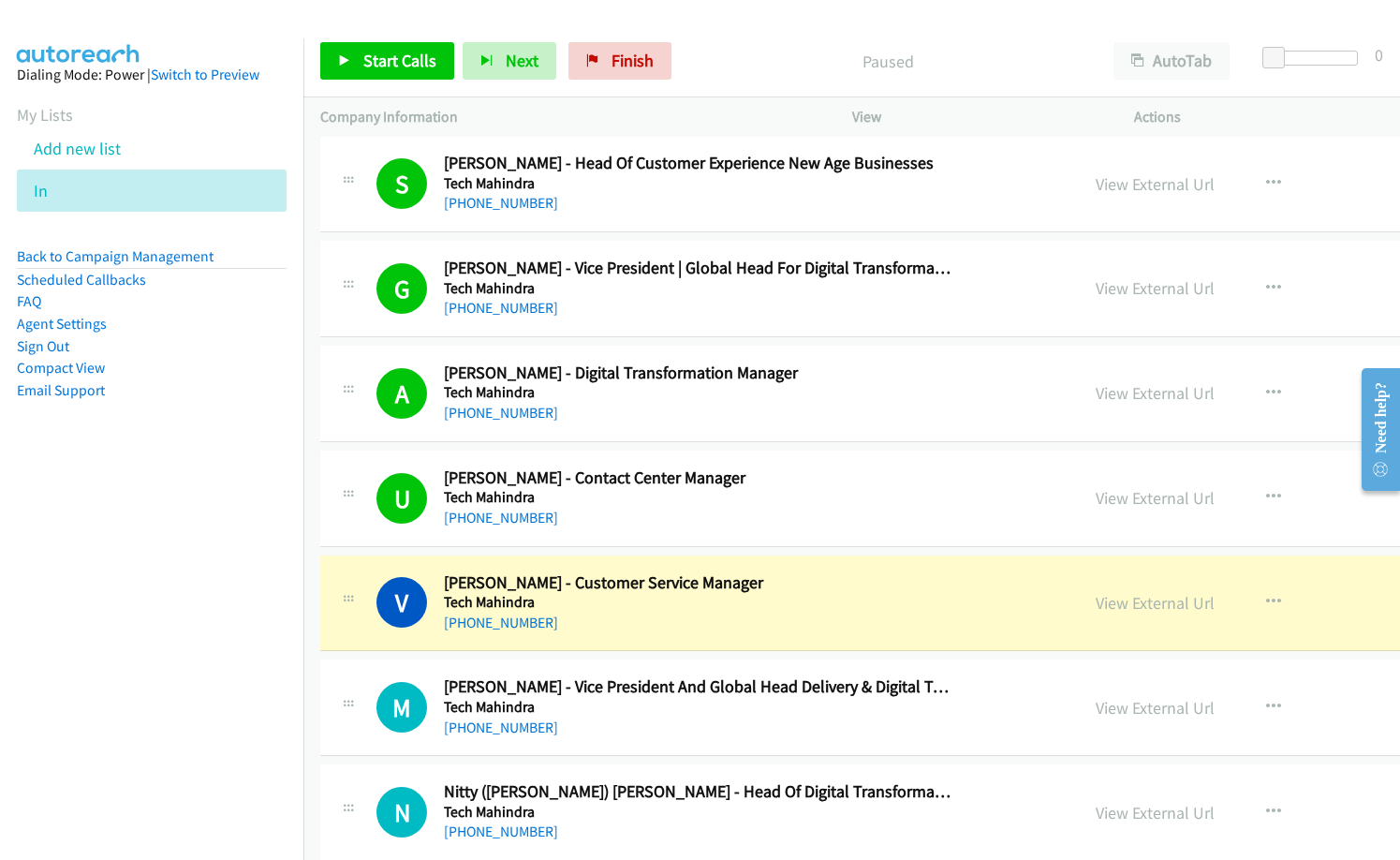
click at [729, 45] on div "Paused" at bounding box center [888, 60] width 417 height 37
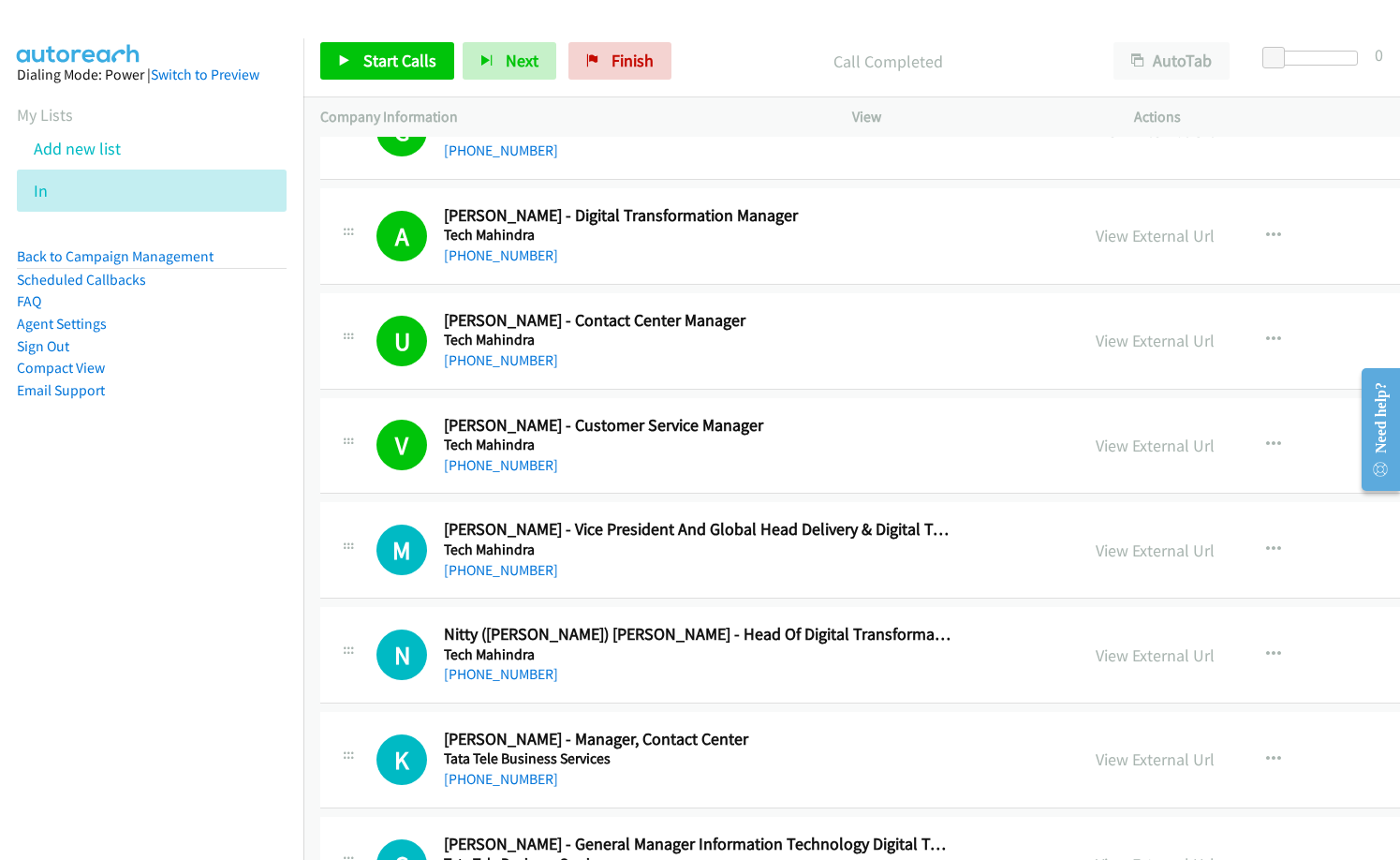
scroll to position [3186, 0]
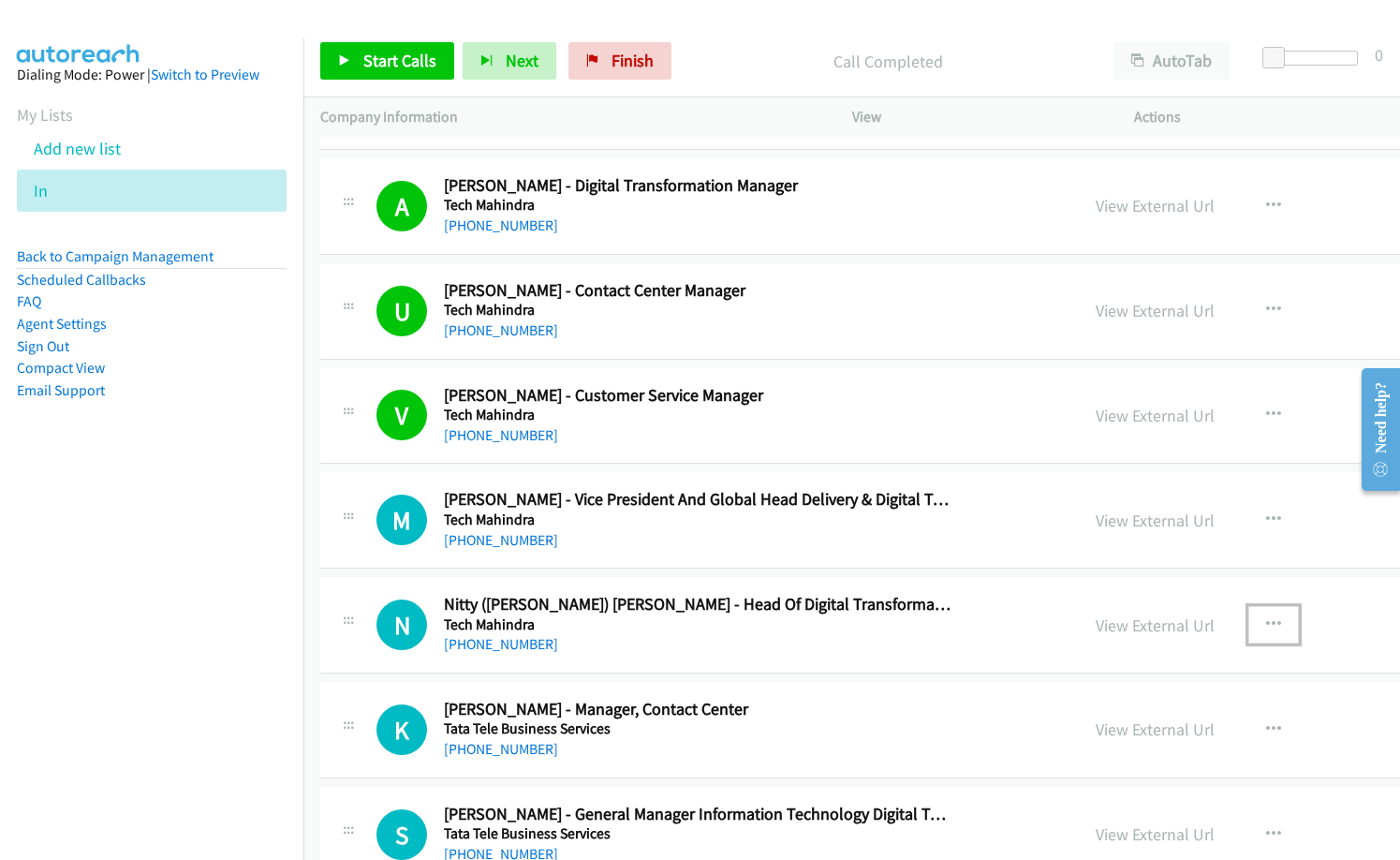
click at [1266, 620] on icon "button" at bounding box center [1274, 626] width 15 height 15
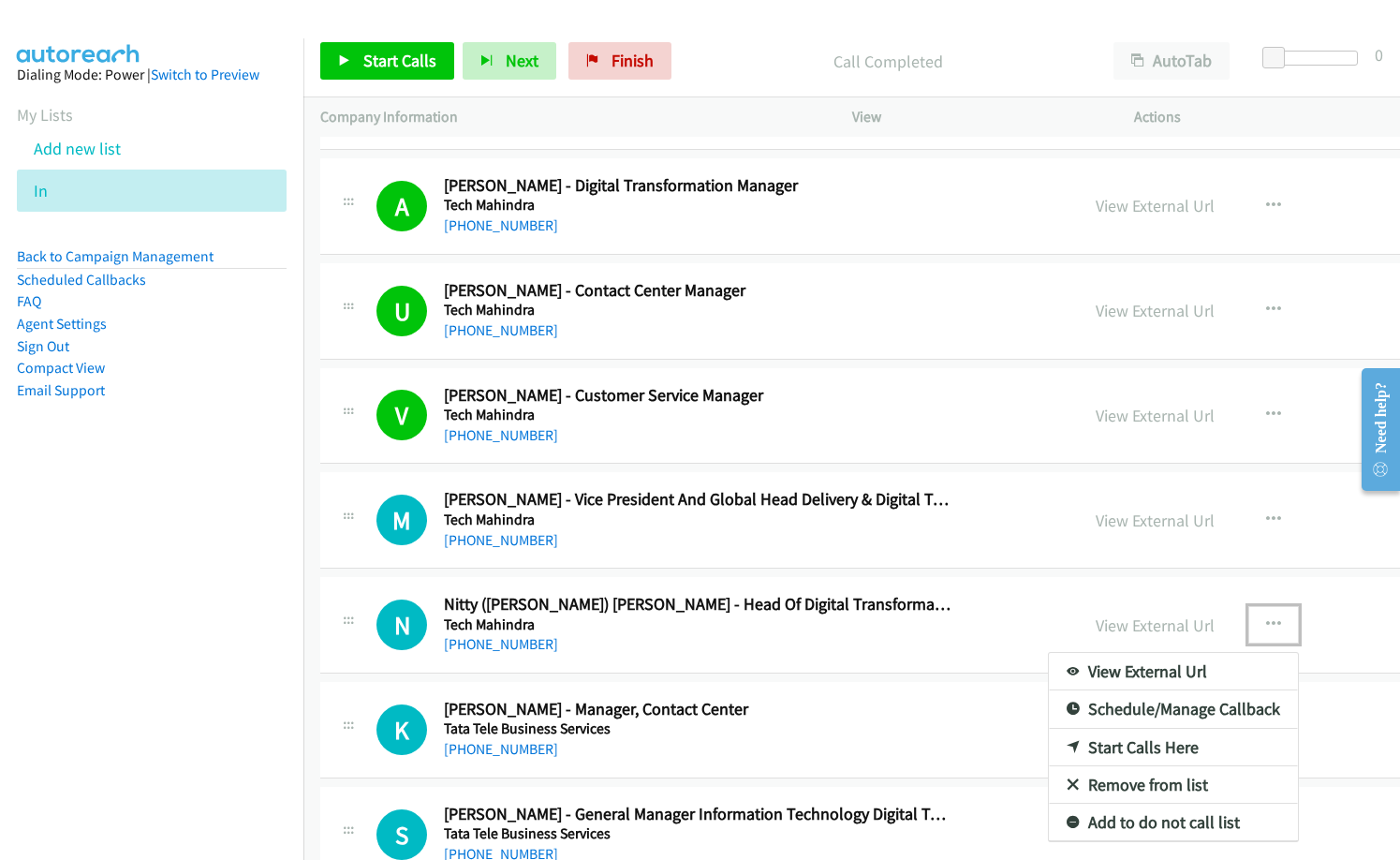
click at [1049, 746] on link "Start Calls Here" at bounding box center [1173, 747] width 250 height 37
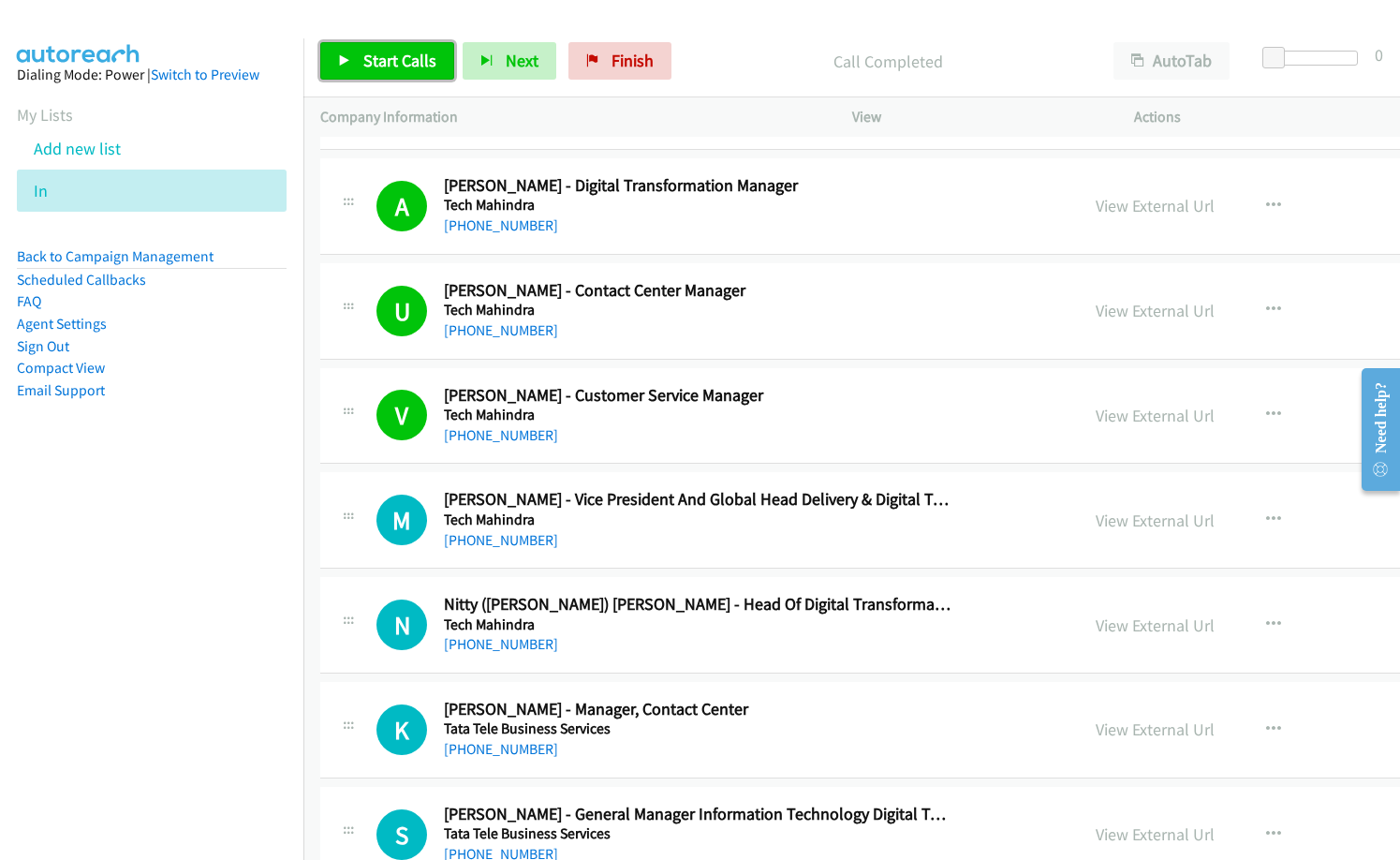
click at [421, 51] on span "Start Calls" at bounding box center [400, 60] width 73 height 22
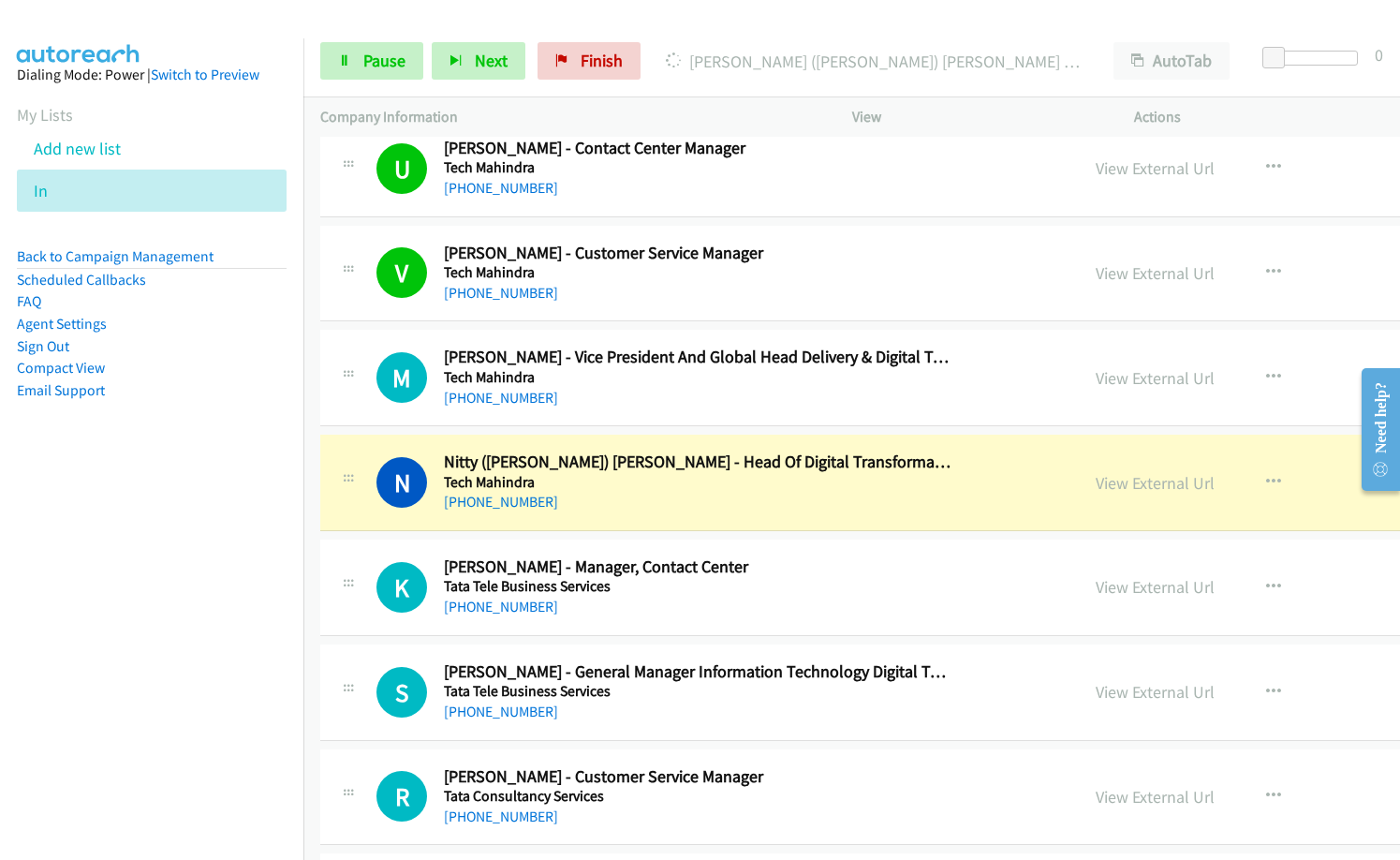
scroll to position [3374, 0]
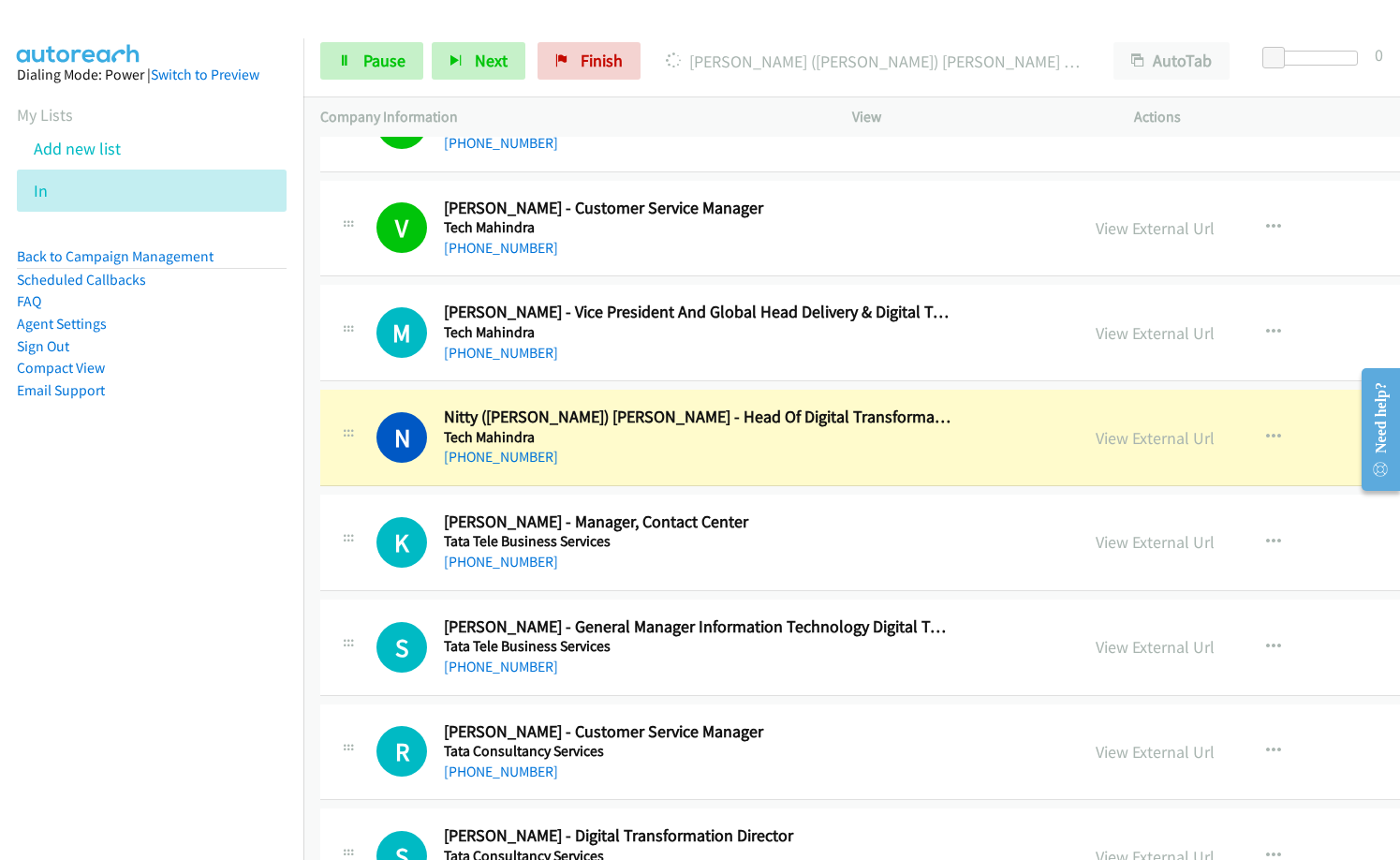
click at [667, 468] on div "[PHONE_NUMBER]" at bounding box center [697, 457] width 508 height 23
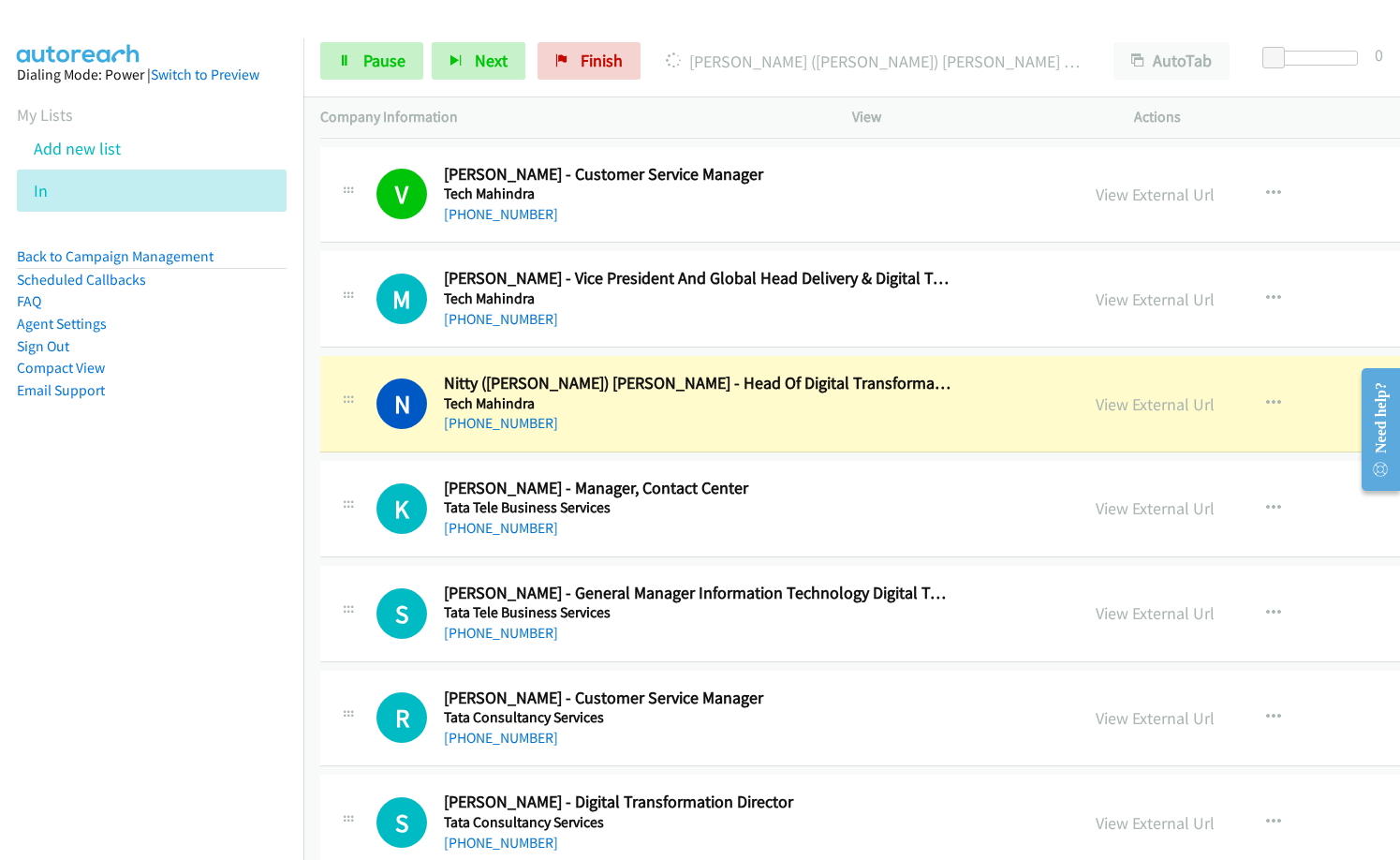
scroll to position [3467, 0]
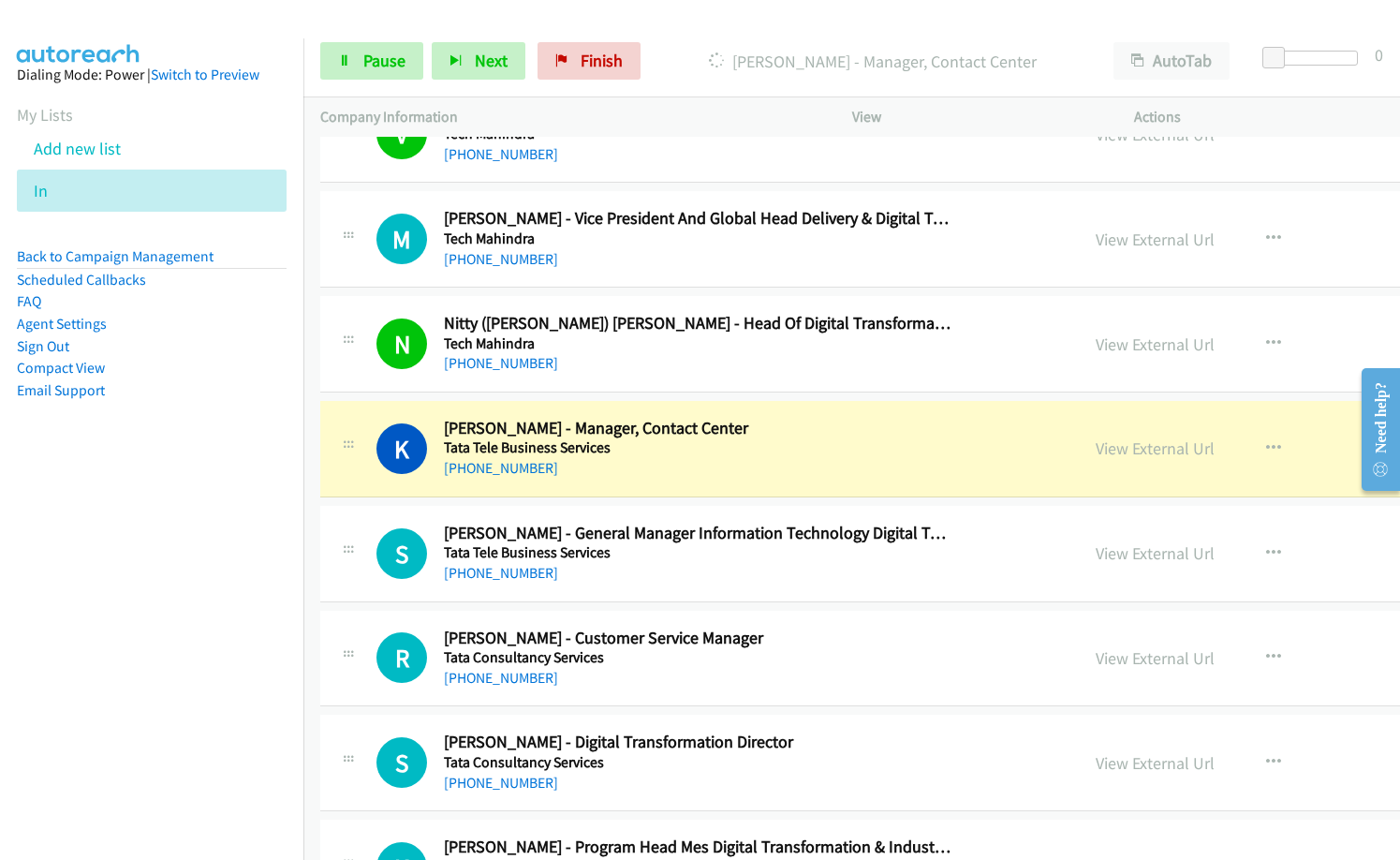
click at [666, 471] on div "[PHONE_NUMBER]" at bounding box center [697, 469] width 508 height 23
click at [1096, 450] on link "View External Url" at bounding box center [1155, 448] width 119 height 22
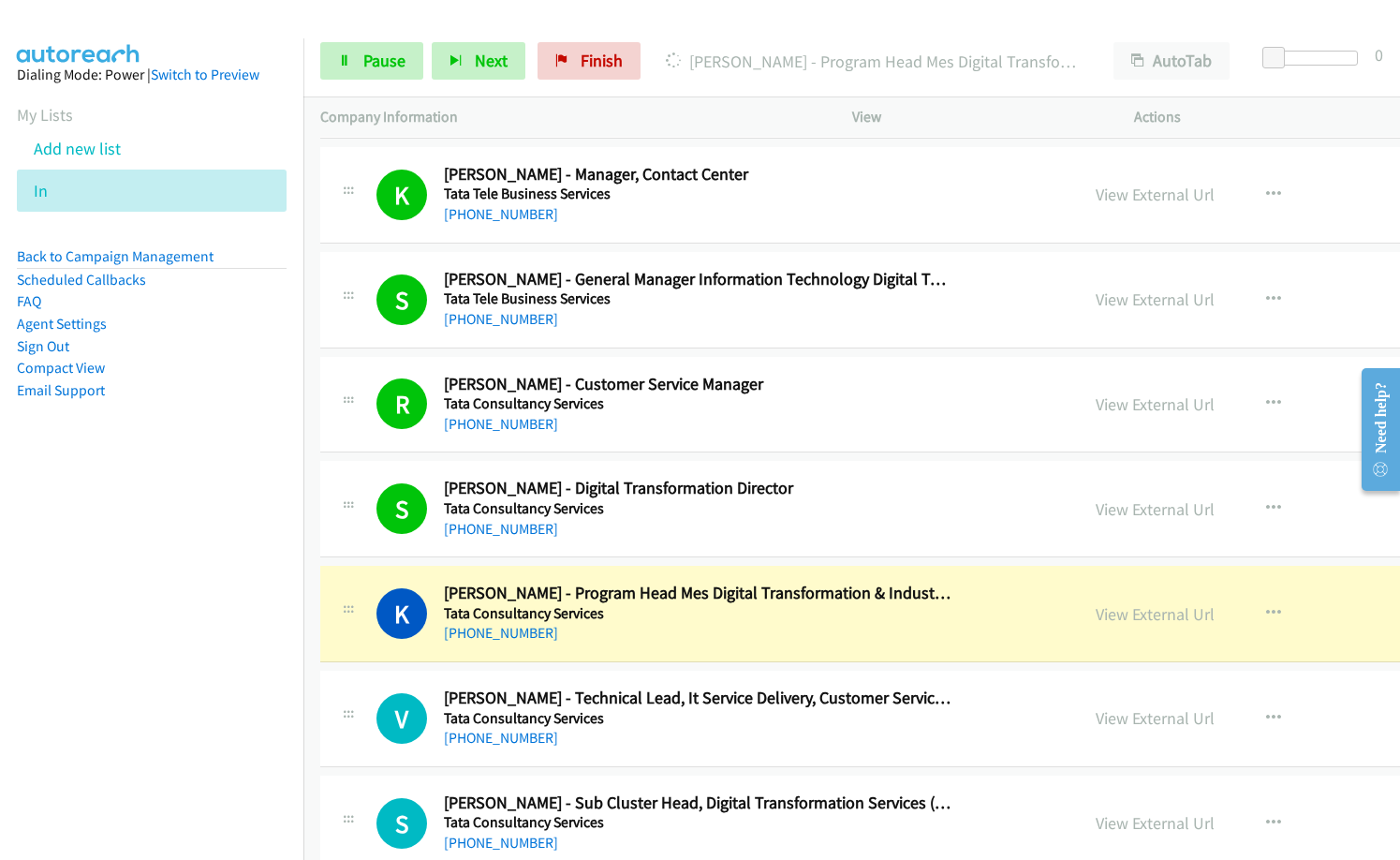
scroll to position [3748, 0]
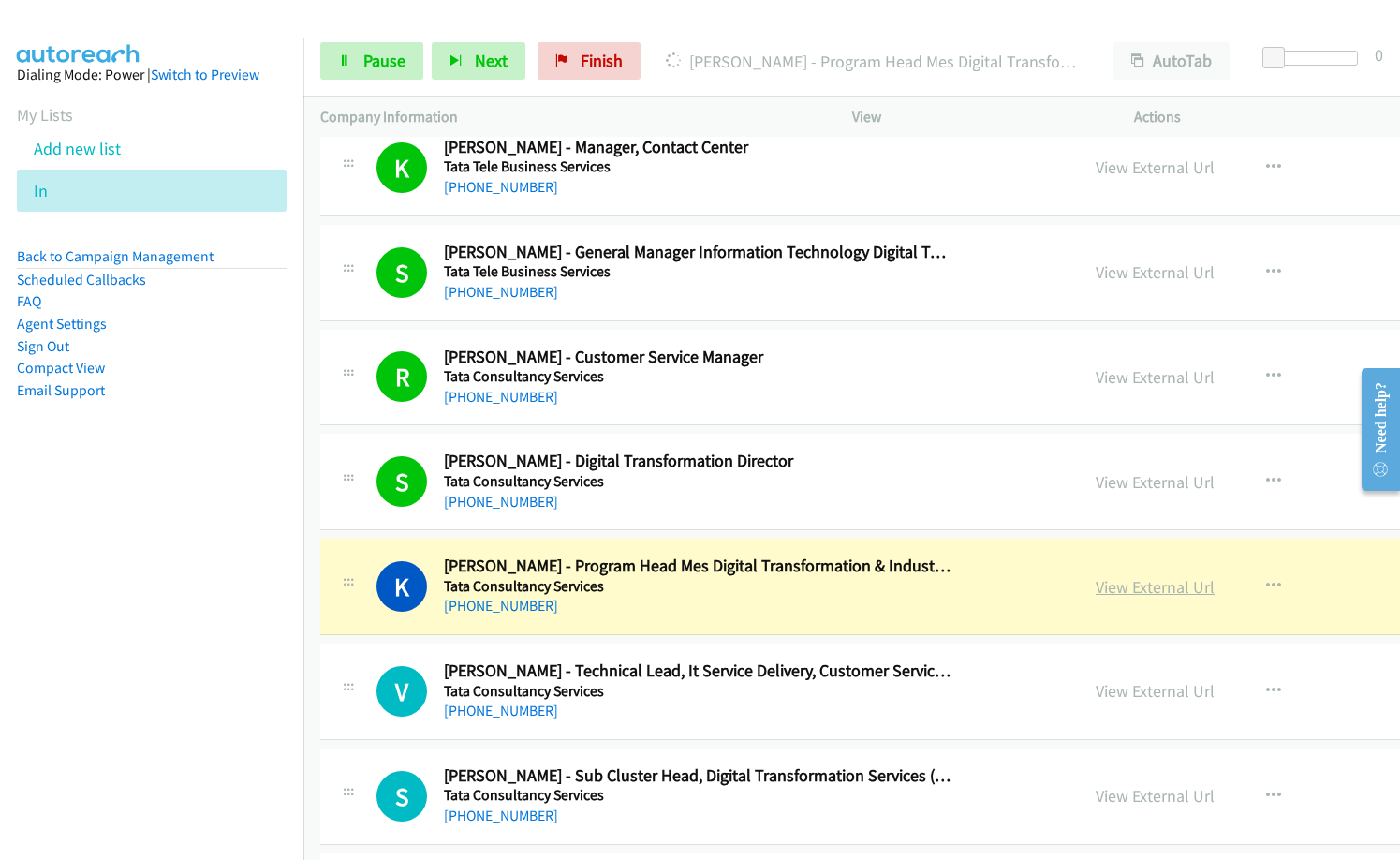
click at [1096, 588] on link "View External Url" at bounding box center [1155, 586] width 119 height 22
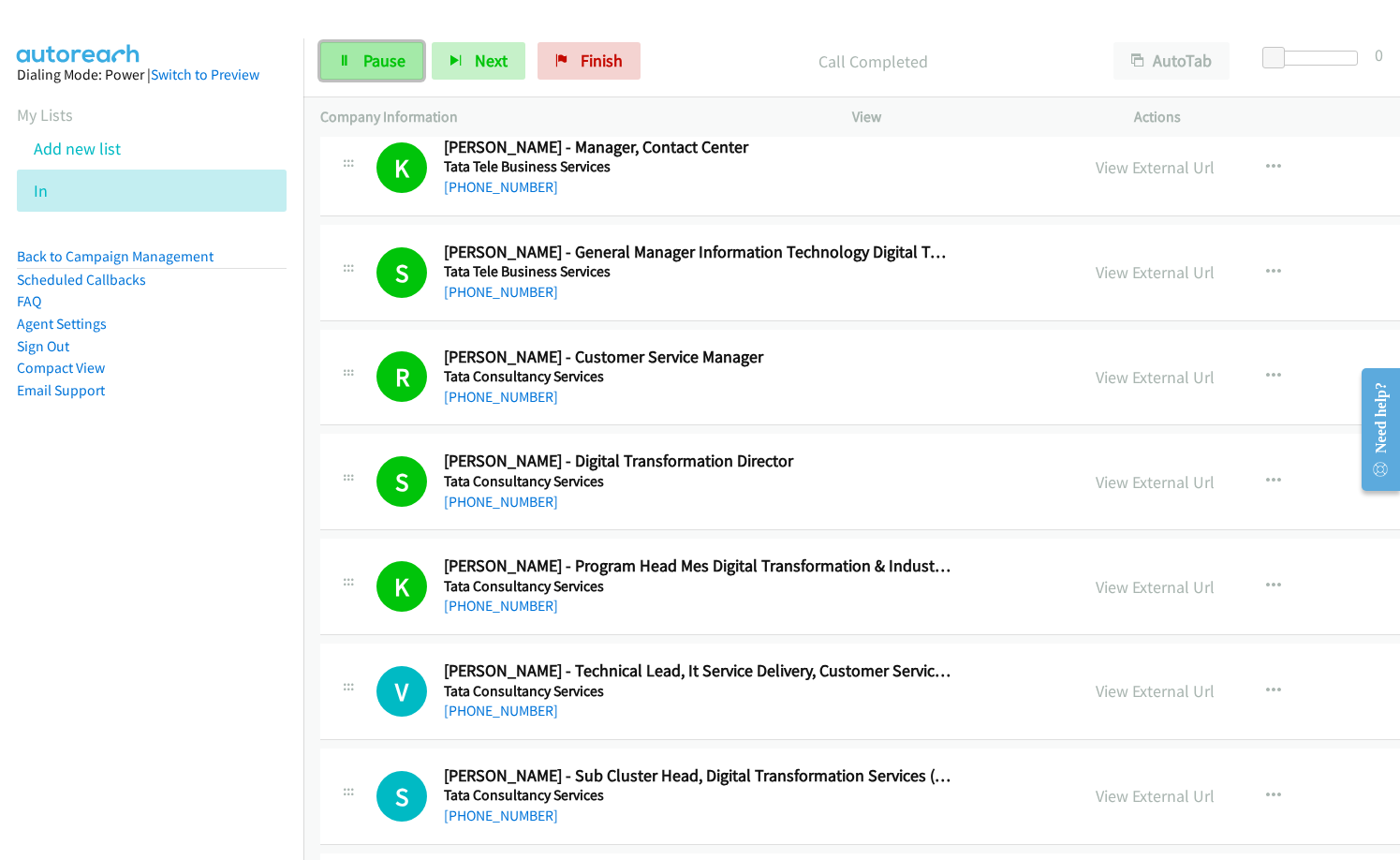
click at [361, 56] on link "Pause" at bounding box center [372, 60] width 103 height 37
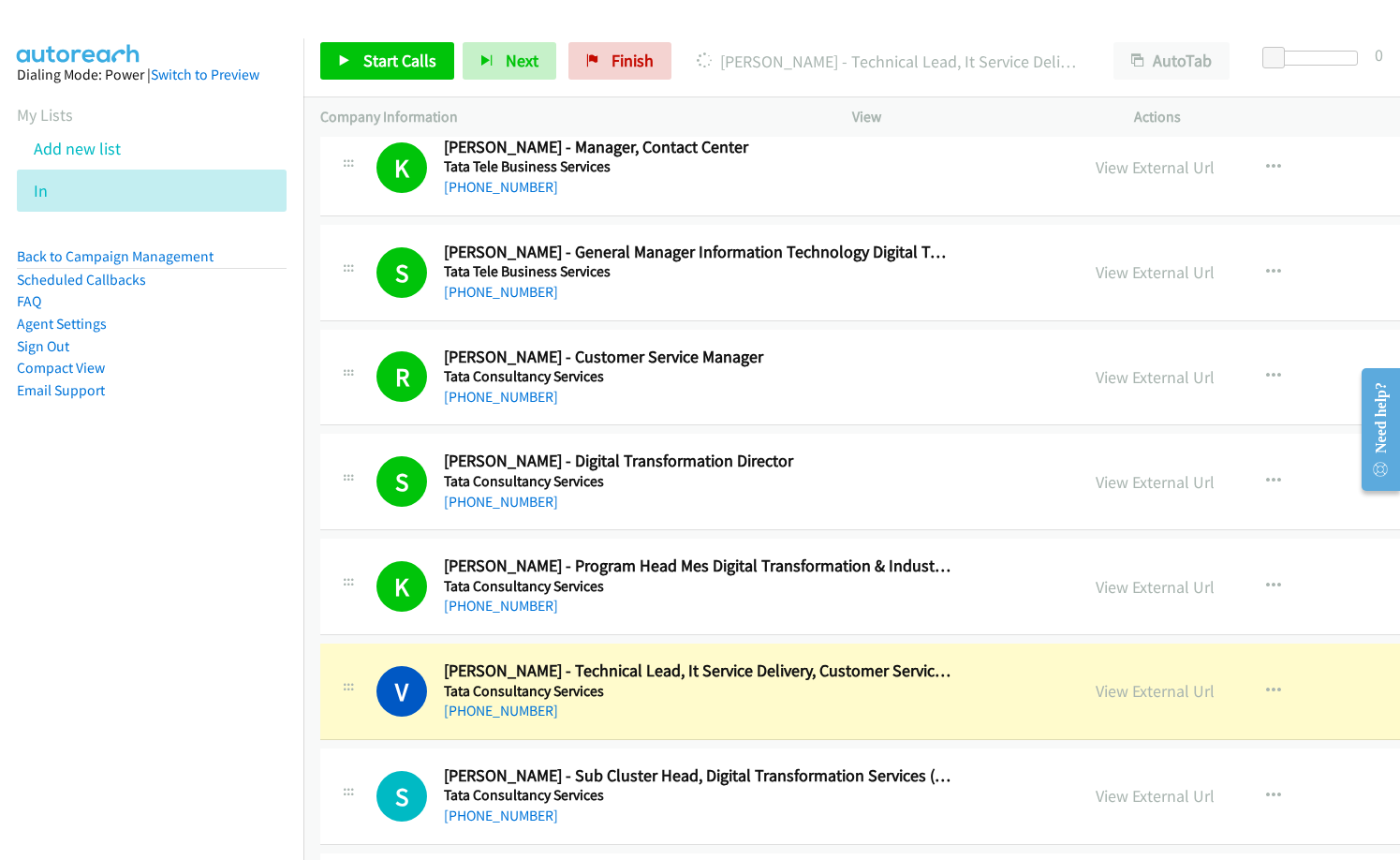
drag, startPoint x: 695, startPoint y: 196, endPoint x: 905, endPoint y: 0, distance: 287.3
click at [1096, 693] on link "View External Url" at bounding box center [1155, 691] width 119 height 22
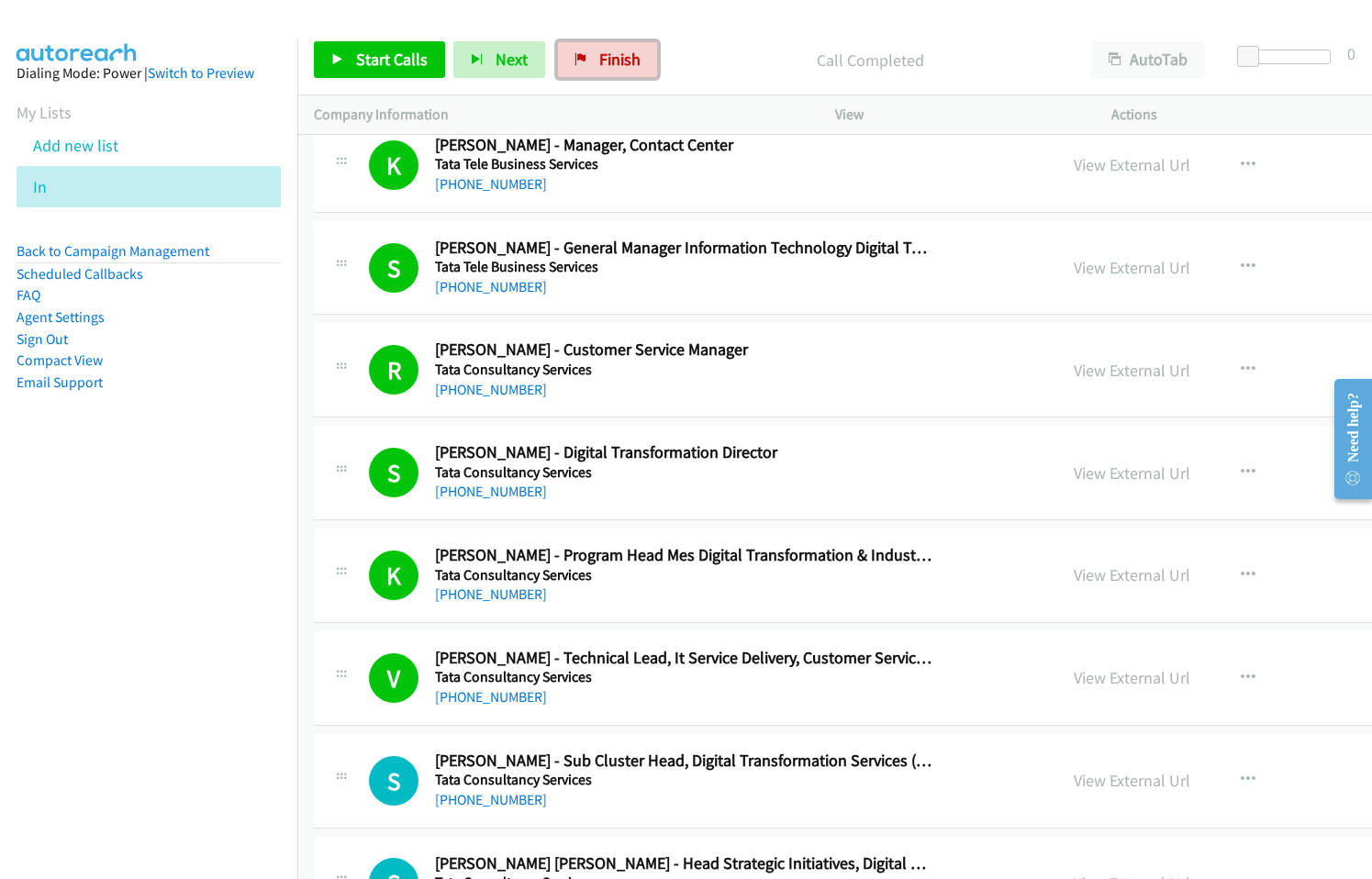
drag, startPoint x: 619, startPoint y: 46, endPoint x: 764, endPoint y: 56, distance: 145.3
click at [619, 48] on link "Finish" at bounding box center [608, 59] width 101 height 37
drag, startPoint x: 764, startPoint y: 56, endPoint x: 790, endPoint y: 108, distance: 58.1
click at [765, 56] on p "Call Completed" at bounding box center [871, 60] width 376 height 24
